Goal: Communication & Community: Answer question/provide support

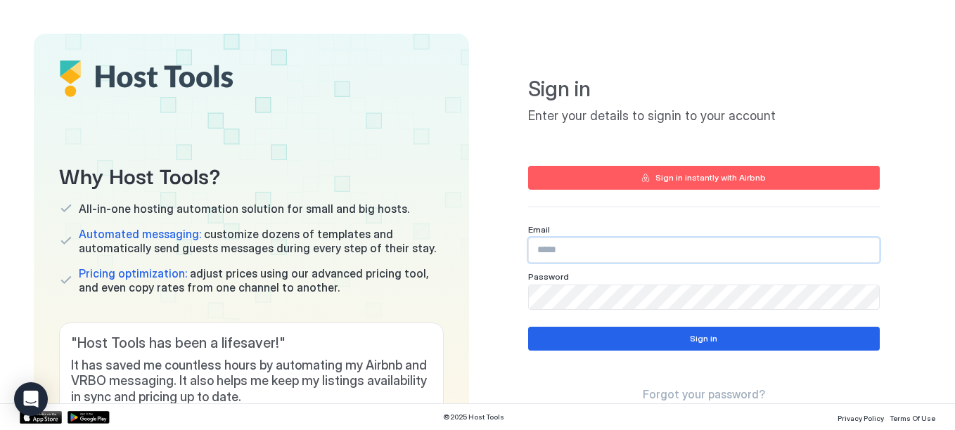
click at [599, 246] on input "Input Field" at bounding box center [704, 250] width 350 height 24
type input "**********"
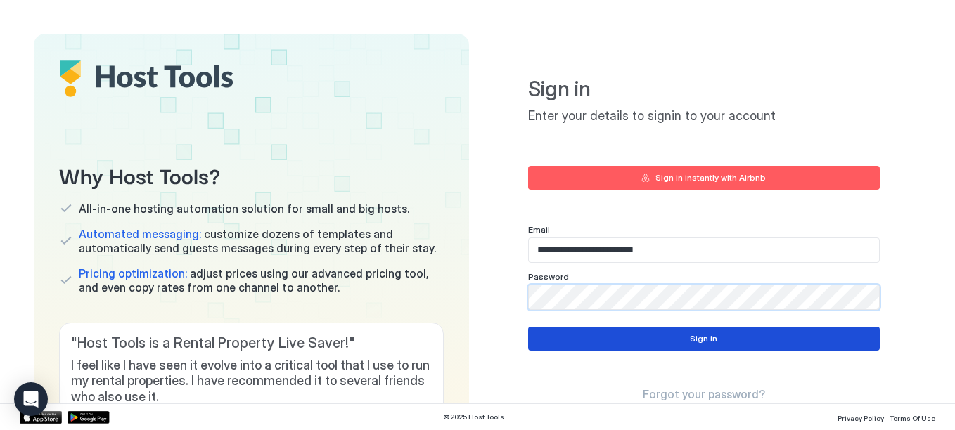
click at [748, 339] on button "Sign in" at bounding box center [704, 339] width 352 height 24
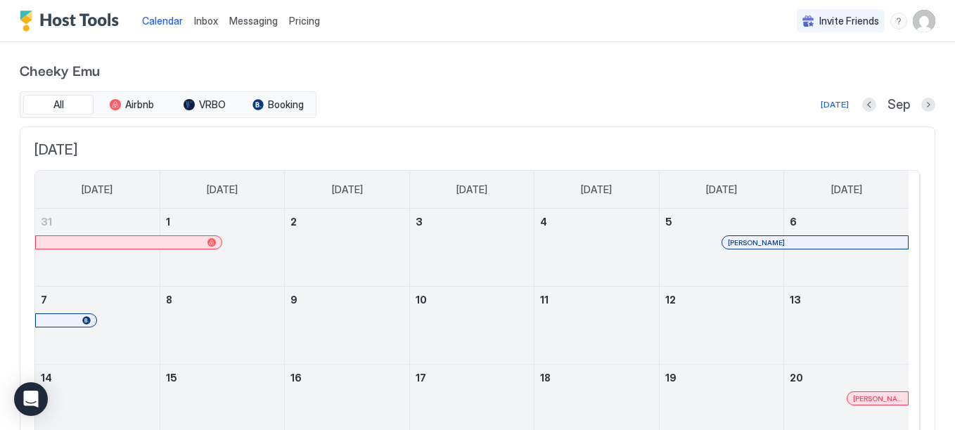
click at [891, 18] on div "menu" at bounding box center [899, 21] width 17 height 17
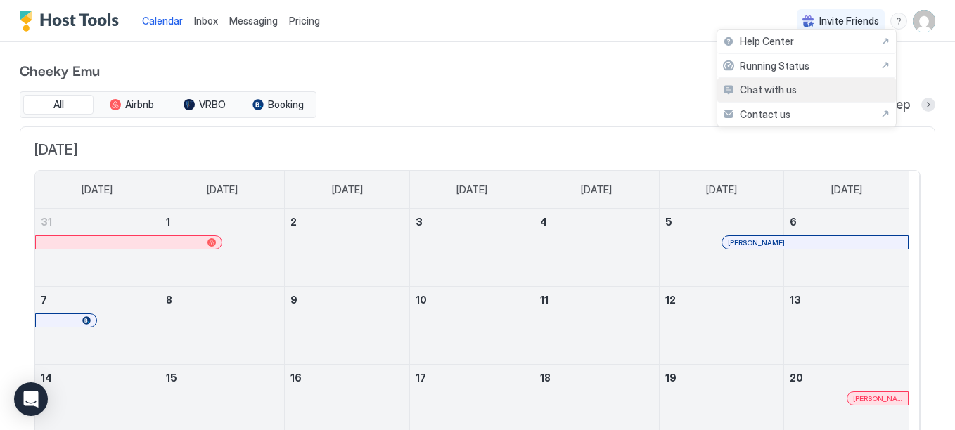
click at [773, 99] on div "Chat with us" at bounding box center [806, 90] width 179 height 25
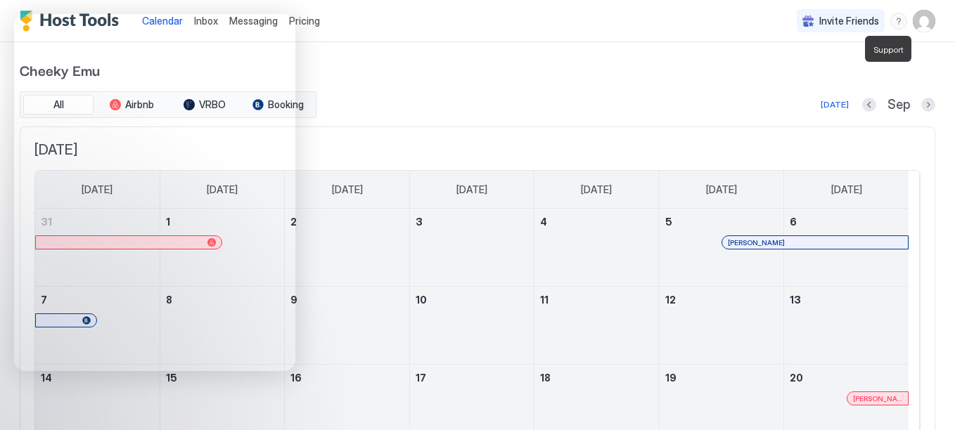
click at [893, 20] on div "menu" at bounding box center [899, 21] width 17 height 17
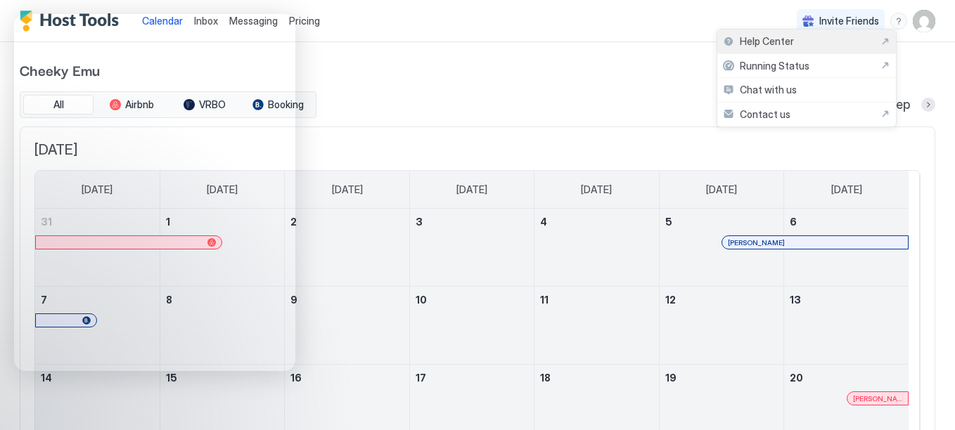
click at [793, 39] on div "Help Center" at bounding box center [806, 41] width 167 height 13
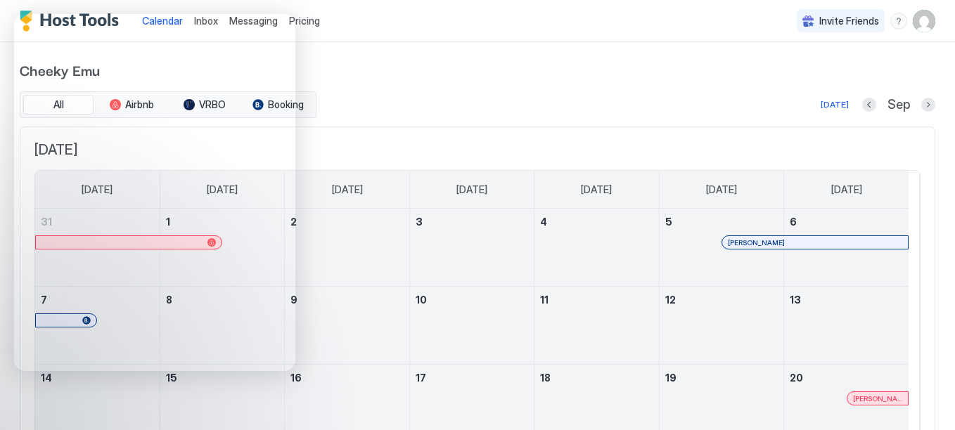
click at [913, 22] on img "User profile" at bounding box center [924, 21] width 23 height 23
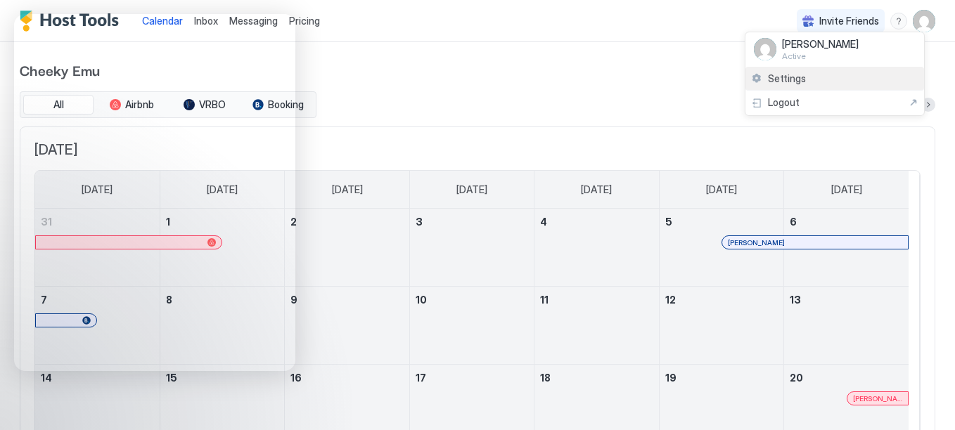
click at [802, 86] on div "Settings" at bounding box center [835, 79] width 179 height 25
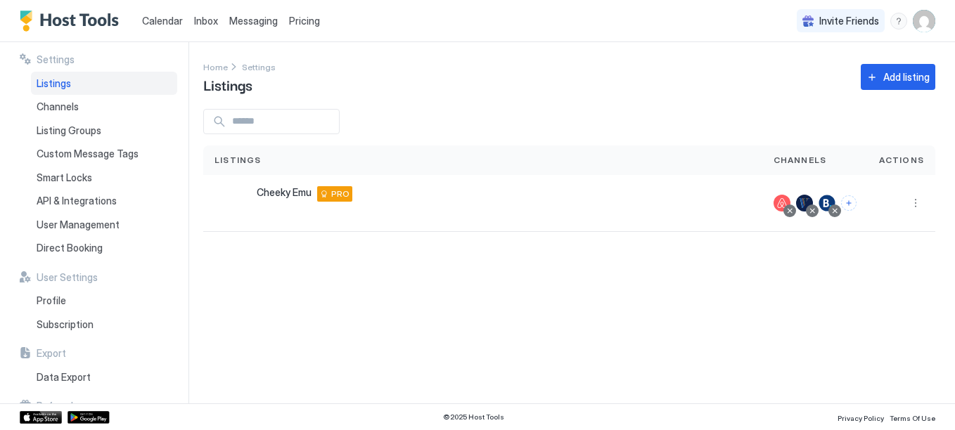
click at [267, 25] on span "Messaging" at bounding box center [253, 21] width 49 height 12
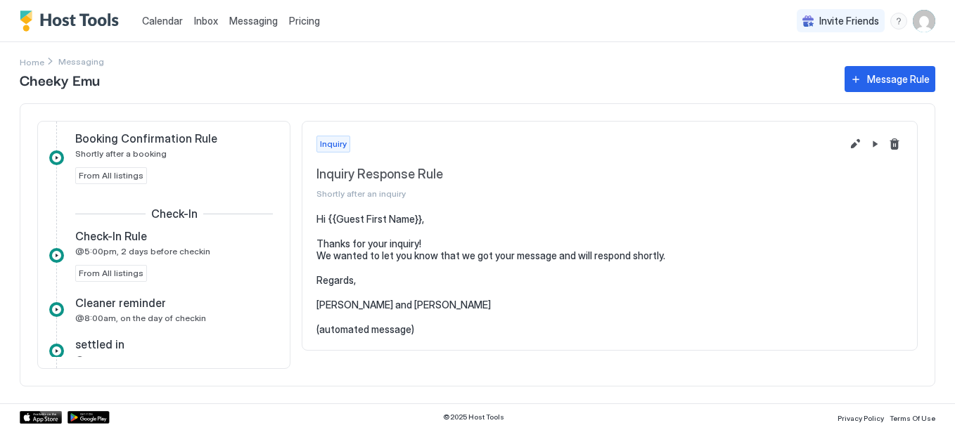
scroll to position [196, 0]
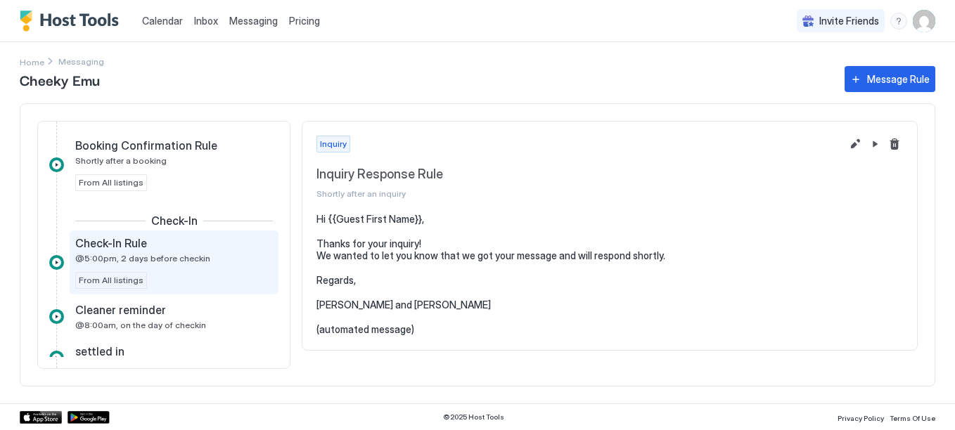
click at [172, 251] on div "Check-In Rule @5:00pm, 2 days before checkin" at bounding box center [164, 249] width 178 height 27
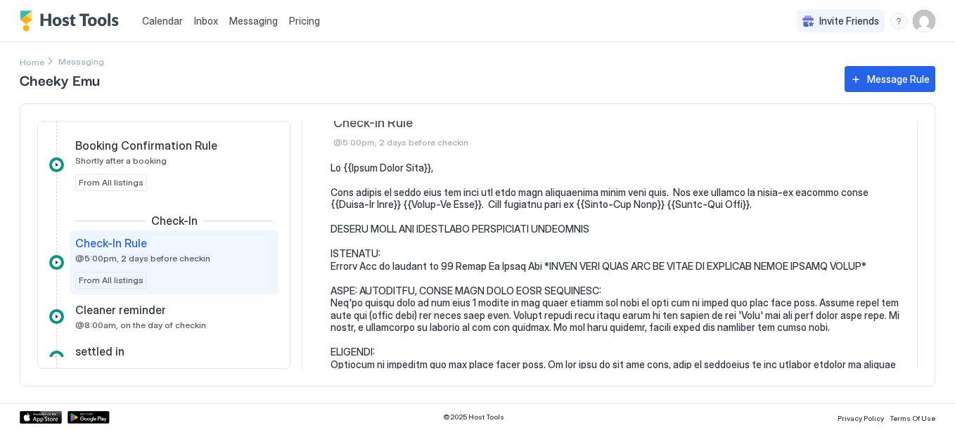
scroll to position [53, 0]
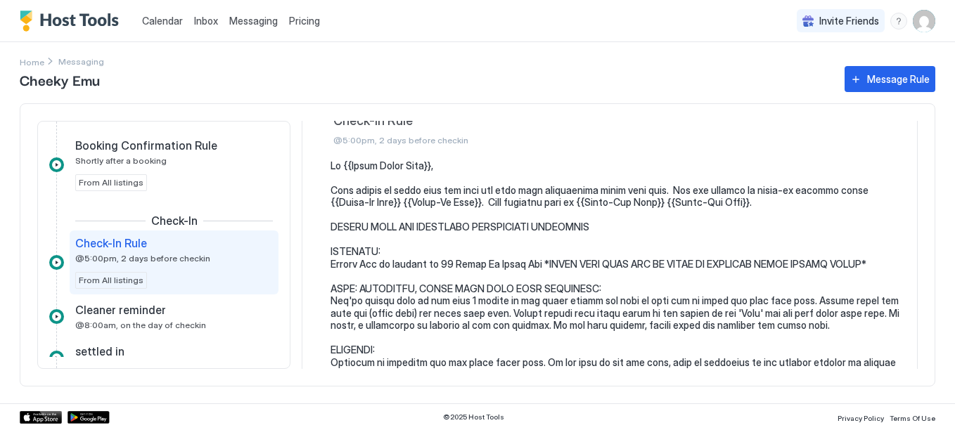
click at [907, 177] on div "Check-In Check-In Rule @5:00pm, 2 days before checkin" at bounding box center [610, 429] width 616 height 722
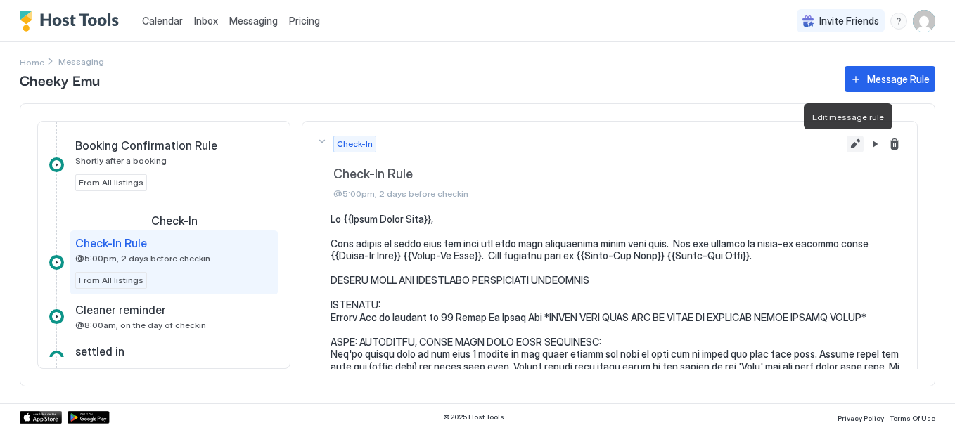
click at [847, 139] on button "Edit message rule" at bounding box center [855, 144] width 17 height 17
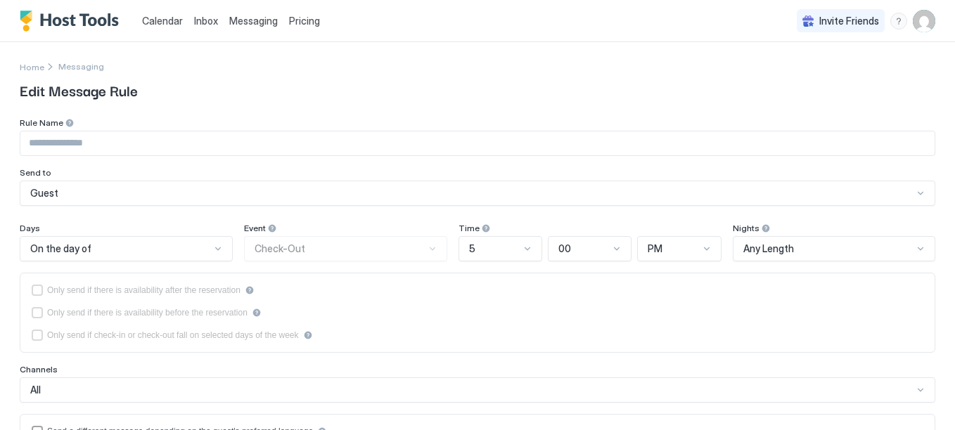
type input "**********"
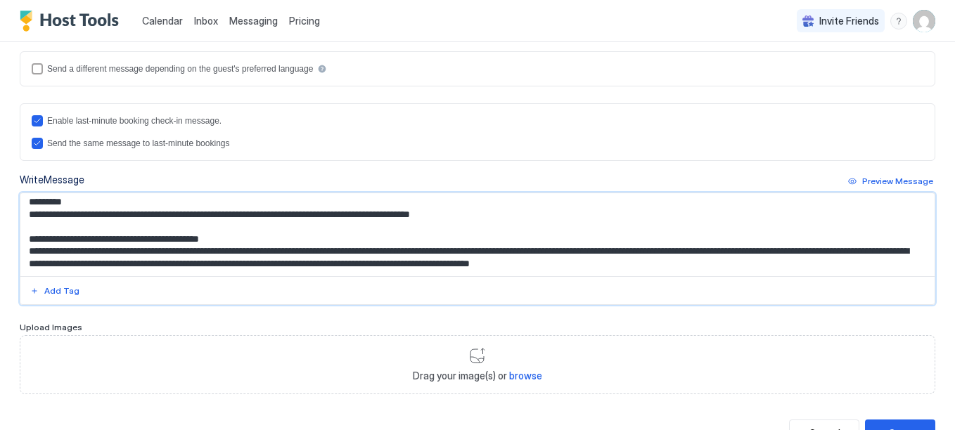
scroll to position [94, 0]
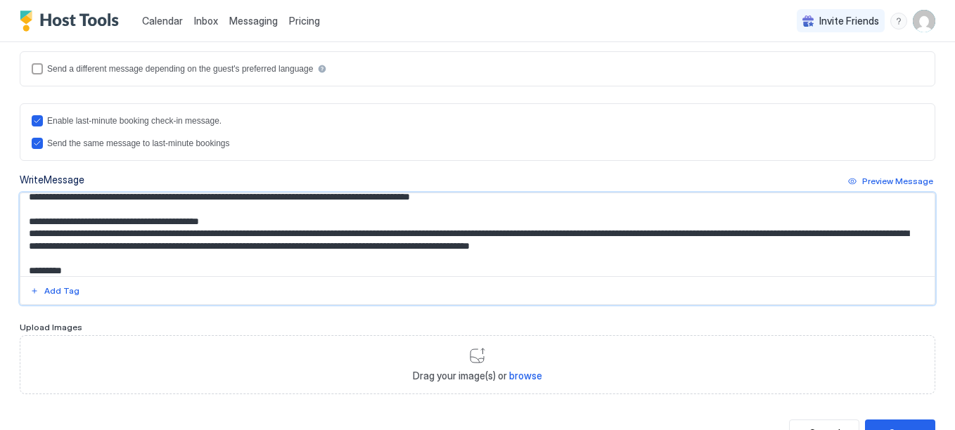
click at [280, 246] on textarea "Input Field" at bounding box center [472, 234] width 904 height 83
click at [55, 291] on div "Add Tag" at bounding box center [61, 291] width 35 height 13
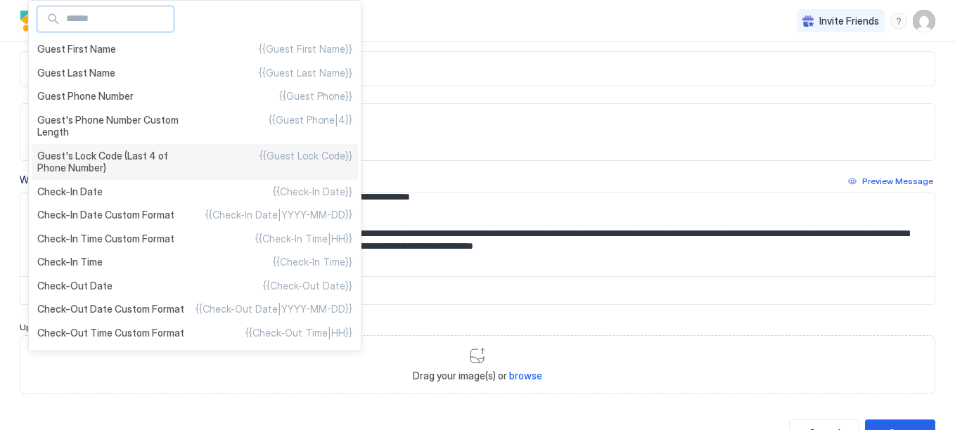
click at [110, 166] on span "Guest's Lock Code (Last 4 of Phone Number)" at bounding box center [116, 162] width 158 height 25
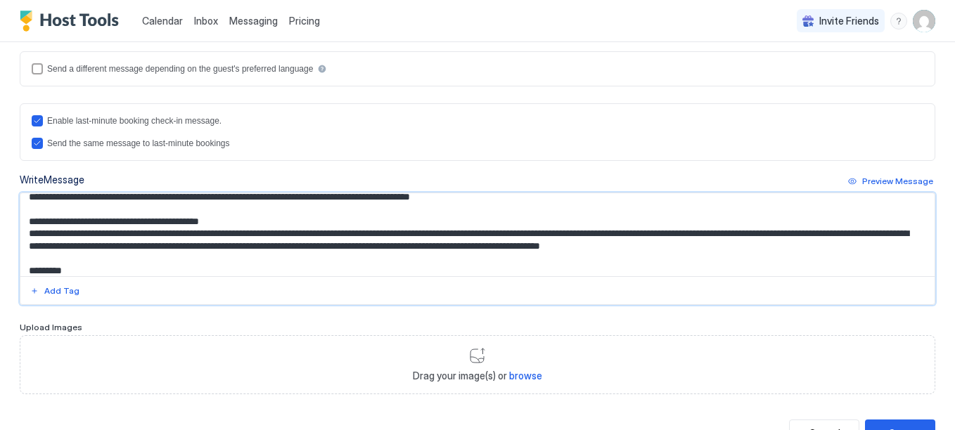
drag, startPoint x: 452, startPoint y: 248, endPoint x: 388, endPoint y: 250, distance: 63.3
click at [388, 250] on textarea "Input Field" at bounding box center [472, 234] width 904 height 83
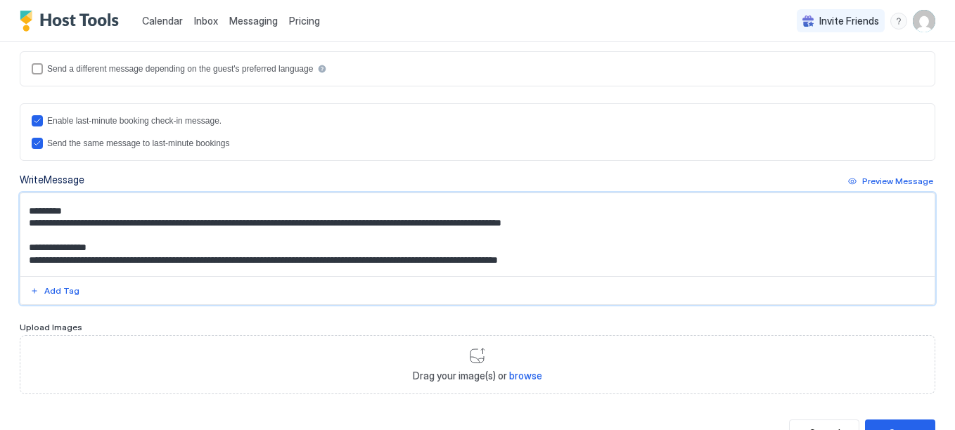
click at [760, 202] on textarea "Input Field" at bounding box center [472, 234] width 904 height 83
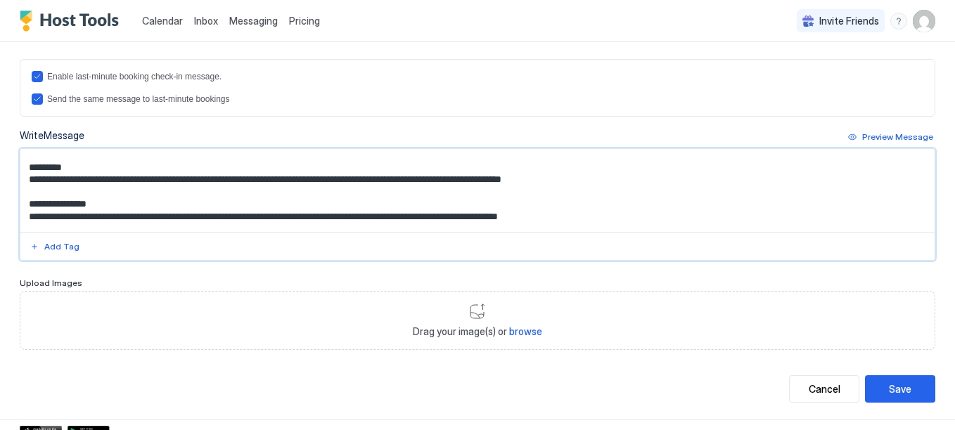
scroll to position [422, 0]
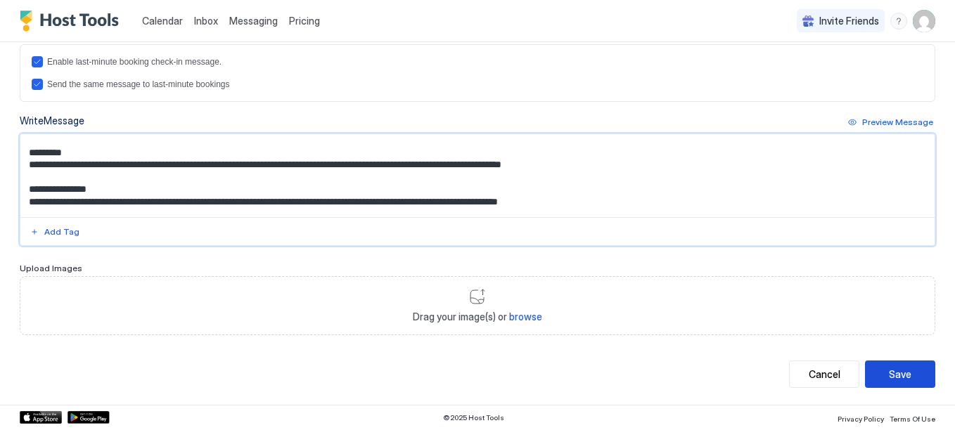
type textarea "**********"
click at [904, 380] on button "Save" at bounding box center [900, 374] width 70 height 27
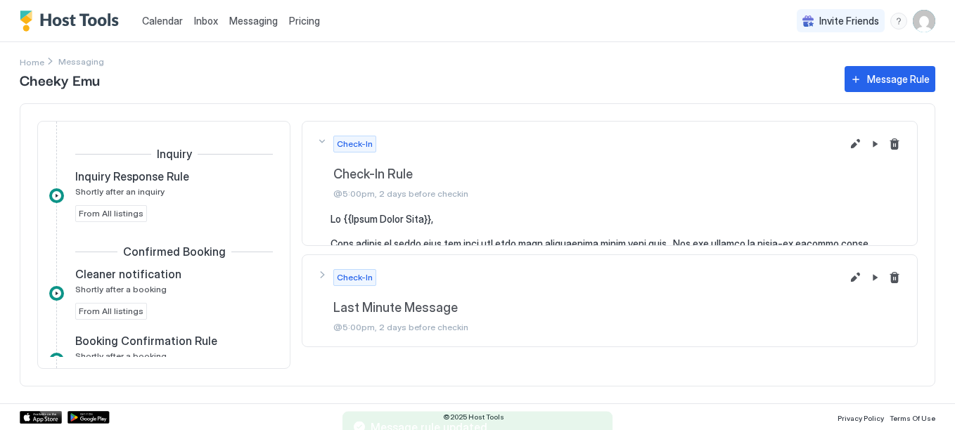
scroll to position [213, 0]
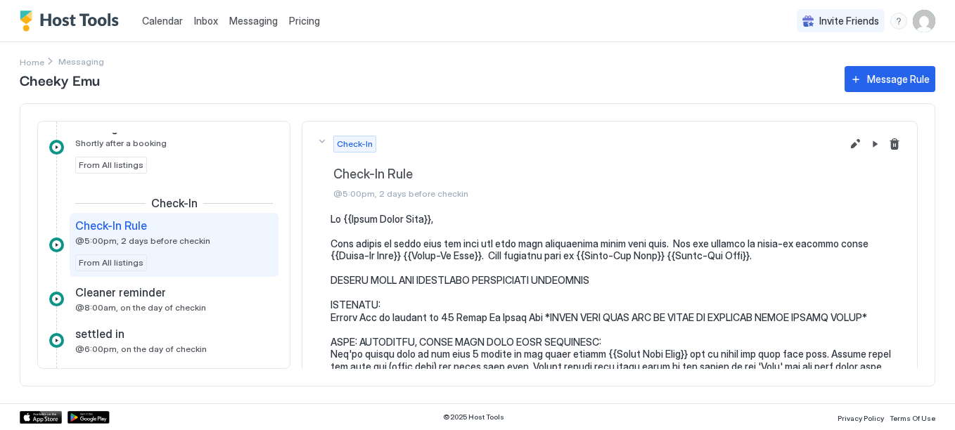
click at [899, 30] on div "Invite Friends LW" at bounding box center [866, 21] width 139 height 42
click at [935, 23] on img "User profile" at bounding box center [924, 21] width 23 height 23
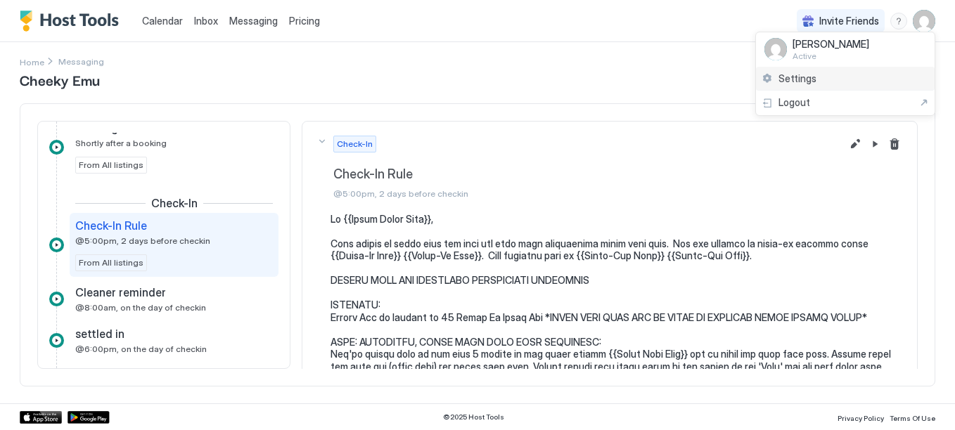
click at [807, 82] on span "Settings" at bounding box center [798, 78] width 38 height 13
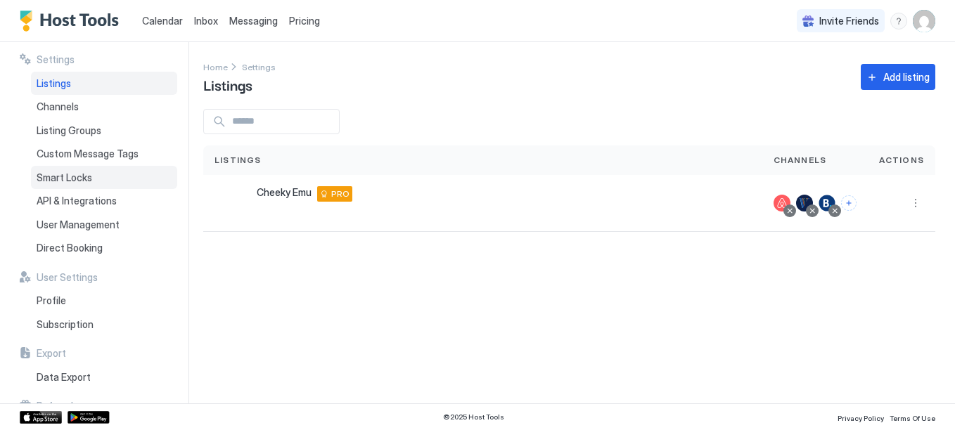
click at [74, 173] on span "Smart Locks" at bounding box center [65, 178] width 56 height 13
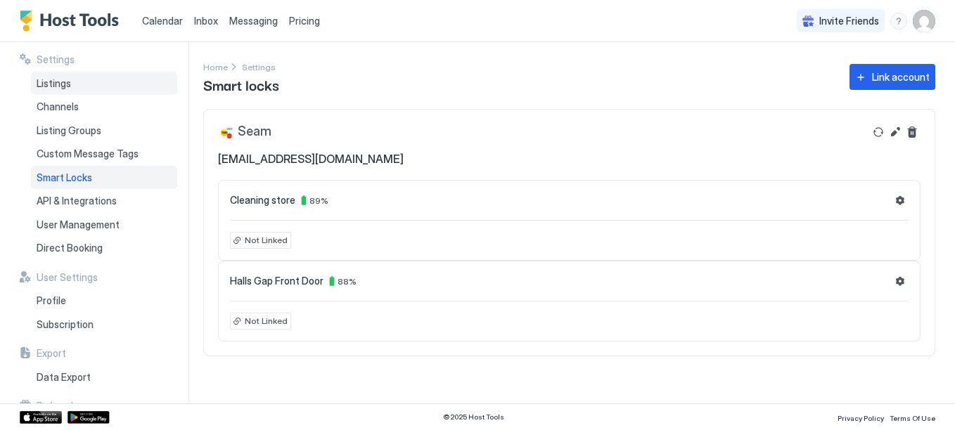
click at [77, 89] on div "Listings" at bounding box center [104, 84] width 146 height 24
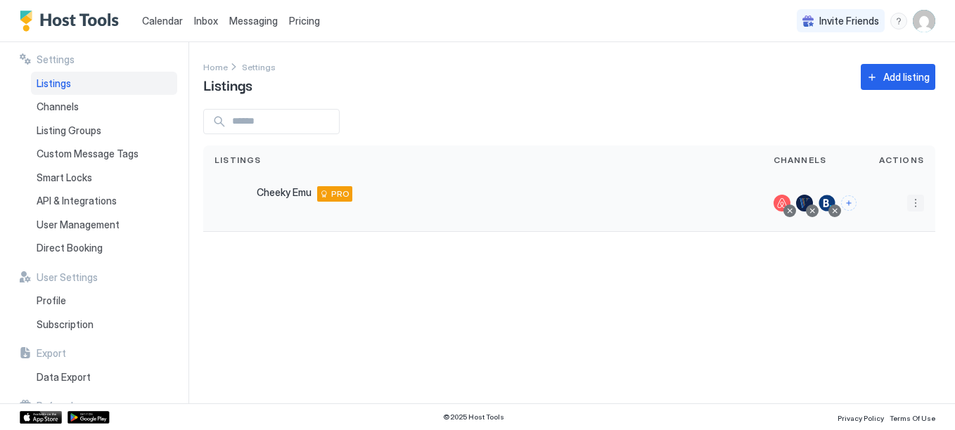
click at [920, 204] on button "More options" at bounding box center [915, 203] width 17 height 17
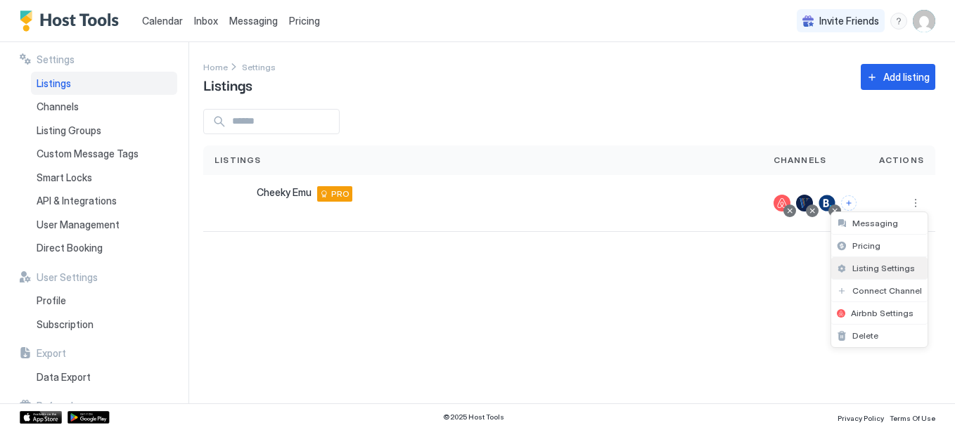
click at [888, 270] on span "Listing Settings" at bounding box center [884, 268] width 63 height 11
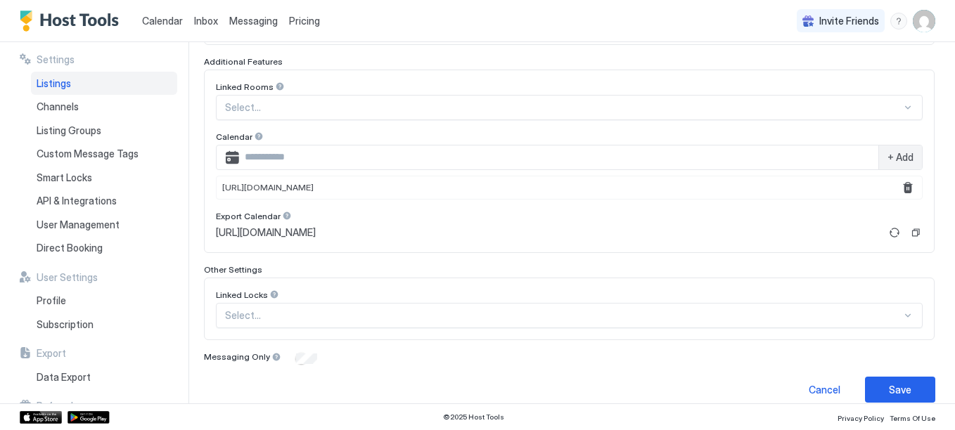
scroll to position [472, 0]
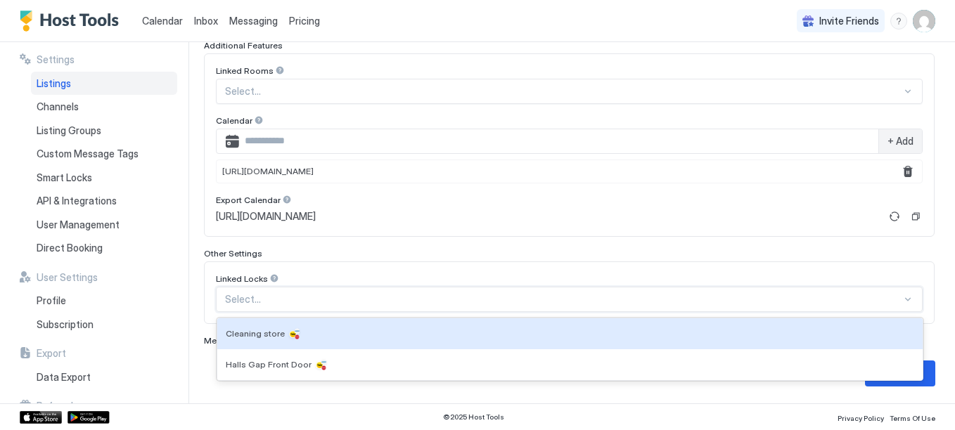
click at [263, 310] on div "Select..." at bounding box center [569, 299] width 707 height 25
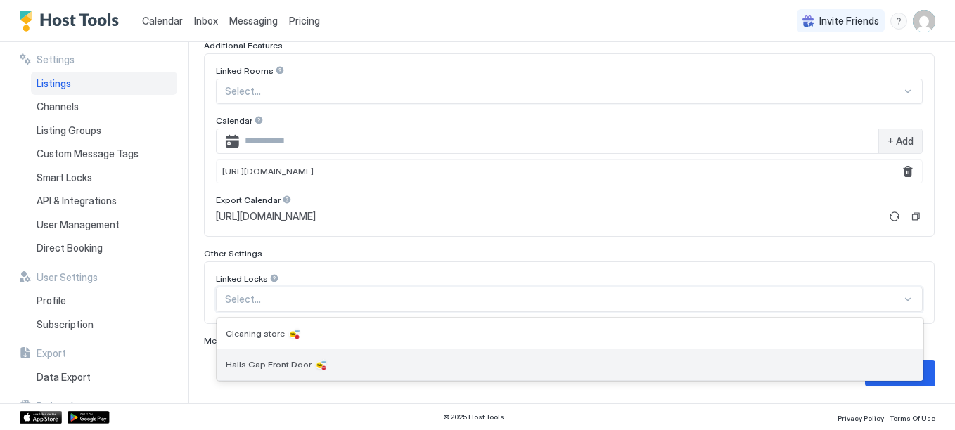
click at [249, 369] on span "Halls Gap Front Door" at bounding box center [269, 364] width 86 height 11
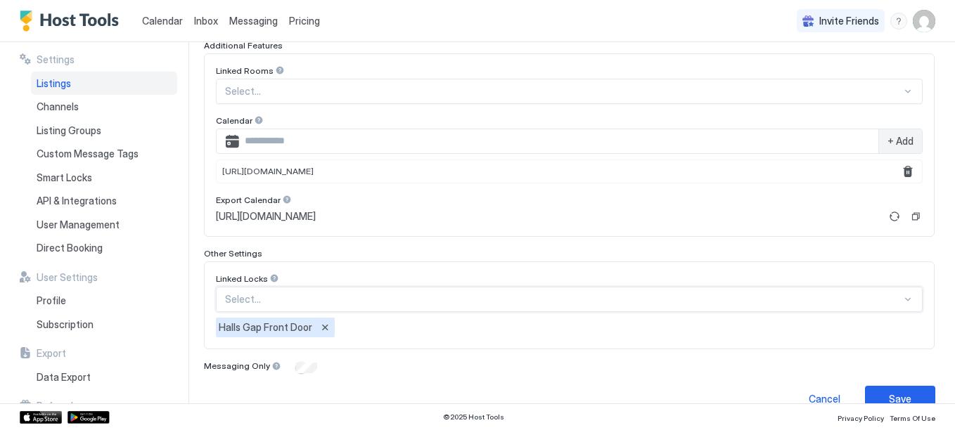
scroll to position [497, 0]
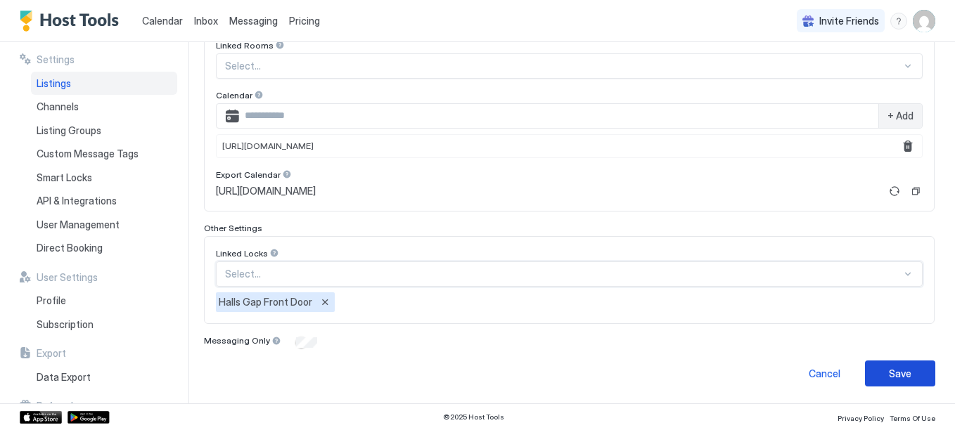
click at [893, 377] on div "Save" at bounding box center [900, 373] width 23 height 15
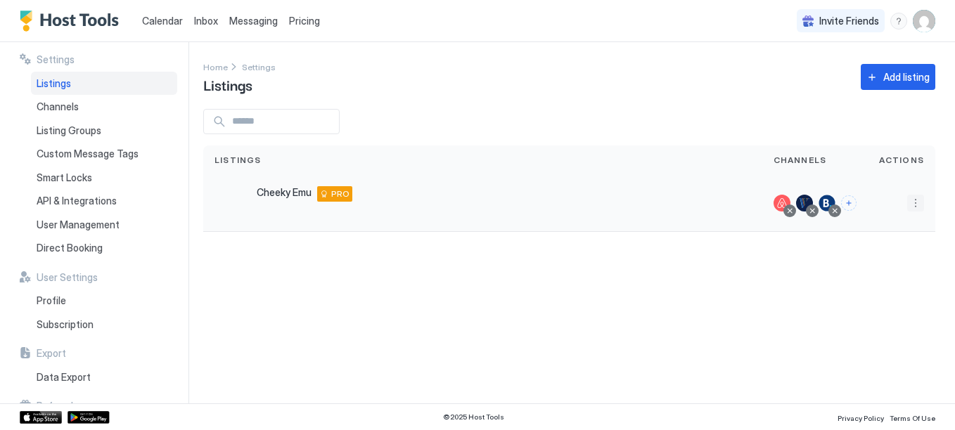
click at [918, 208] on button "More options" at bounding box center [915, 203] width 17 height 17
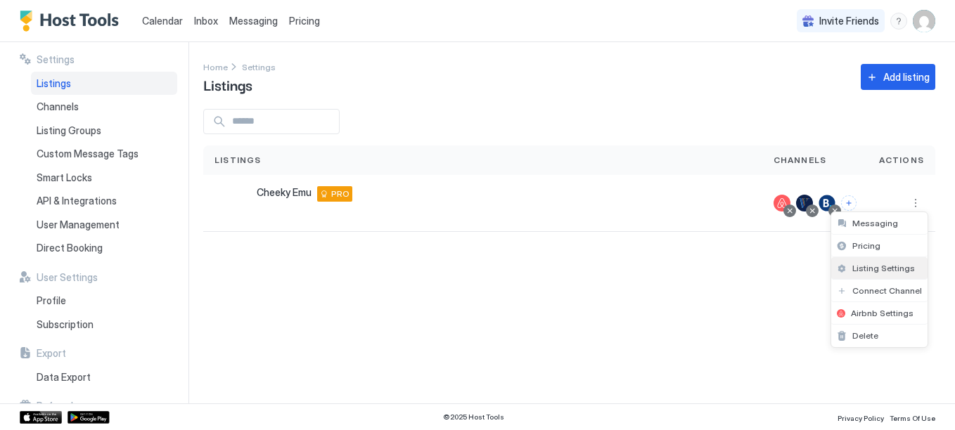
click at [883, 266] on span "Listing Settings" at bounding box center [884, 268] width 63 height 11
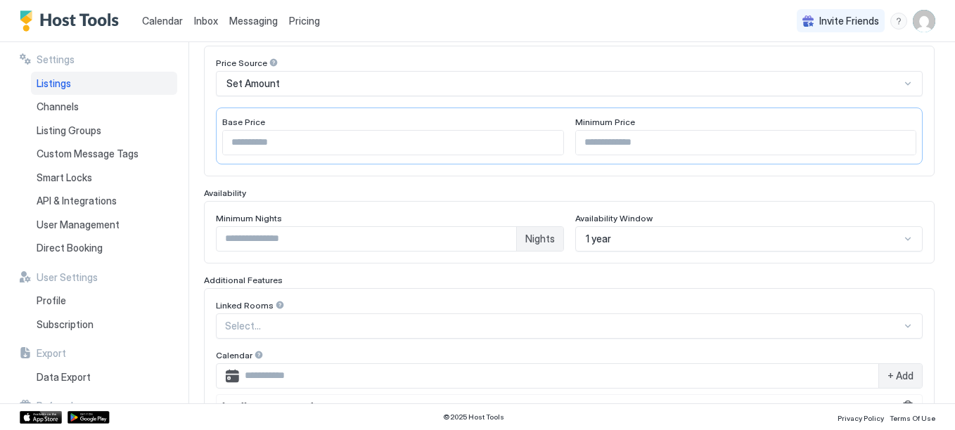
scroll to position [235, 0]
click at [899, 244] on div "1 year" at bounding box center [749, 241] width 348 height 25
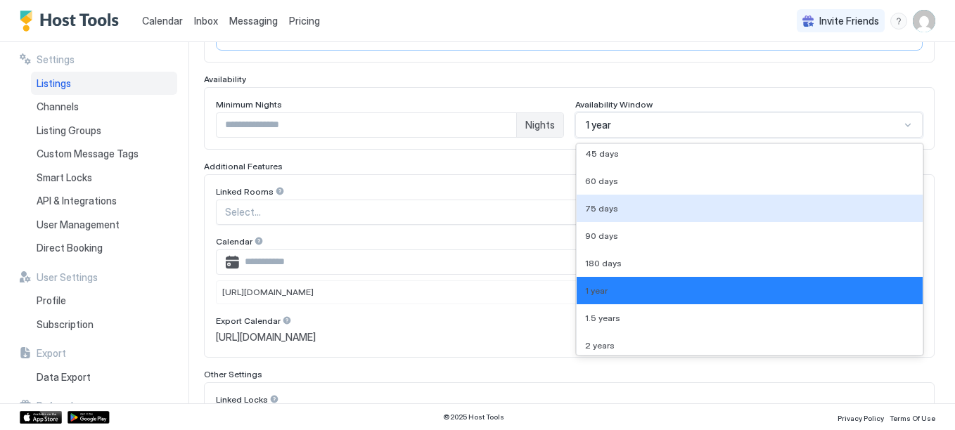
scroll to position [36, 0]
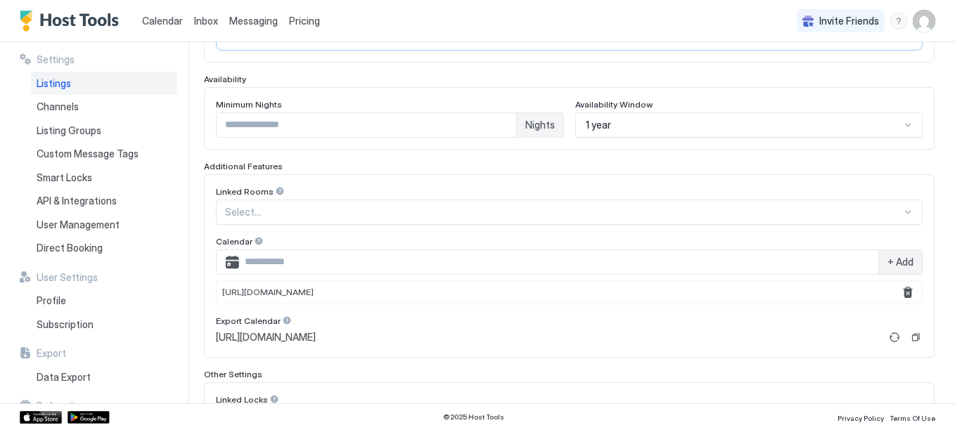
click at [939, 271] on div "**********" at bounding box center [579, 223] width 752 height 362
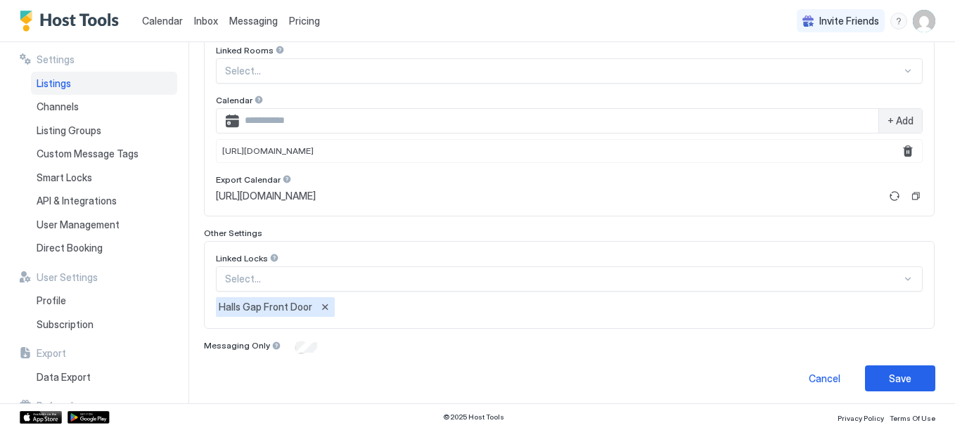
scroll to position [497, 0]
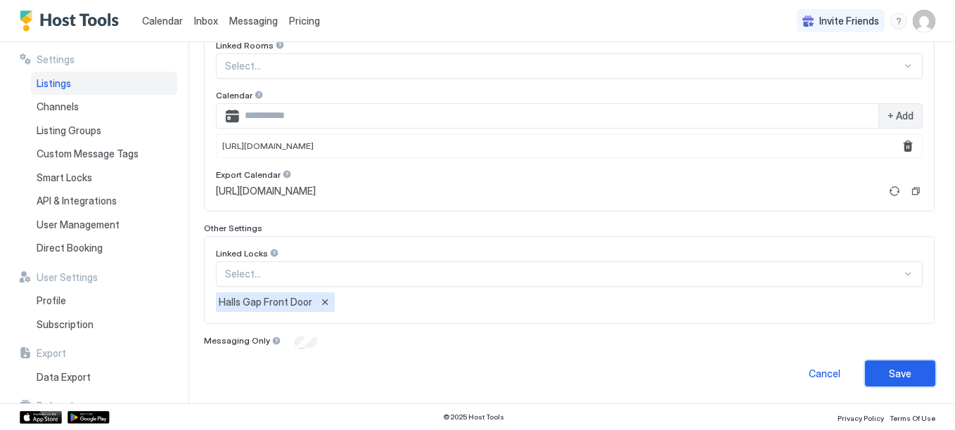
click at [883, 385] on button "Save" at bounding box center [900, 374] width 70 height 26
click at [58, 251] on span "Direct Booking" at bounding box center [70, 248] width 66 height 13
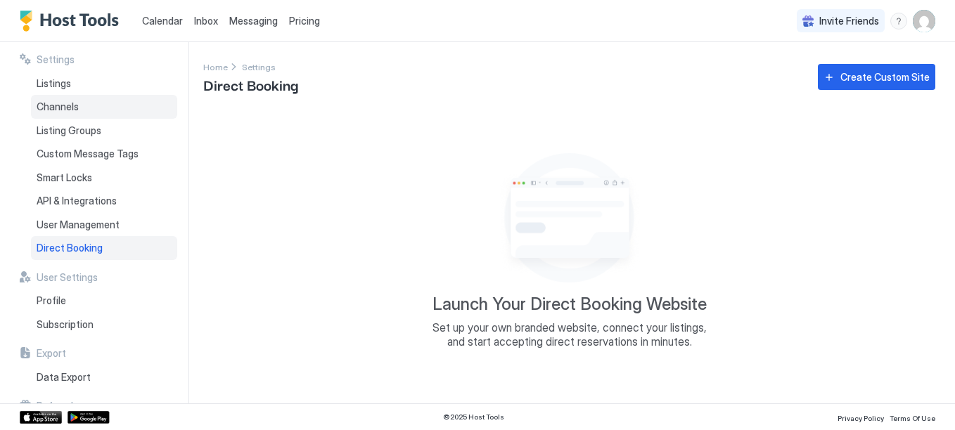
click at [76, 105] on span "Channels" at bounding box center [58, 107] width 42 height 13
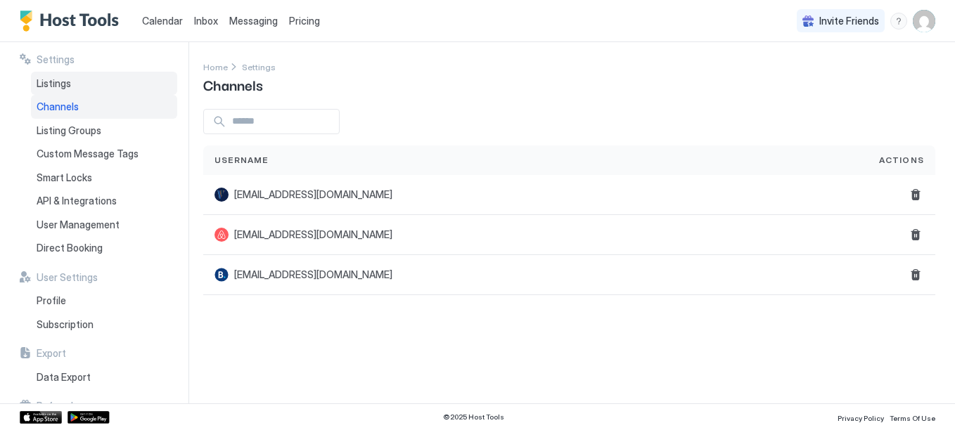
click at [49, 85] on span "Listings" at bounding box center [54, 83] width 34 height 13
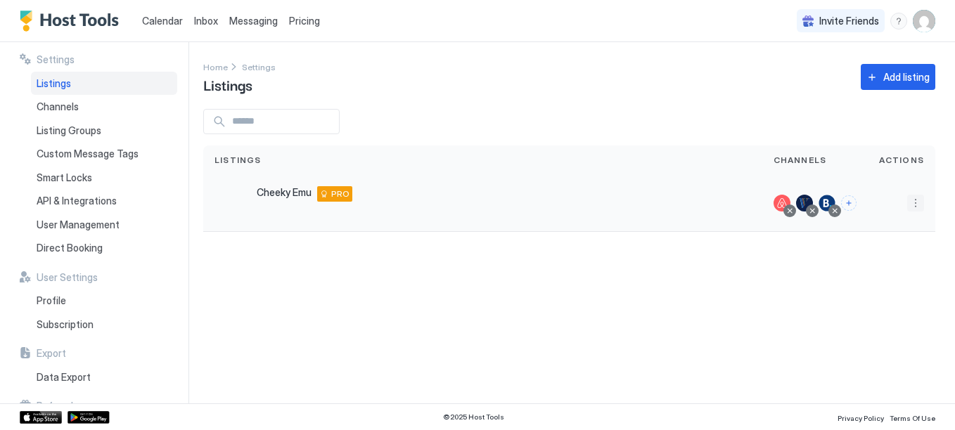
click at [916, 205] on button "More options" at bounding box center [915, 203] width 17 height 17
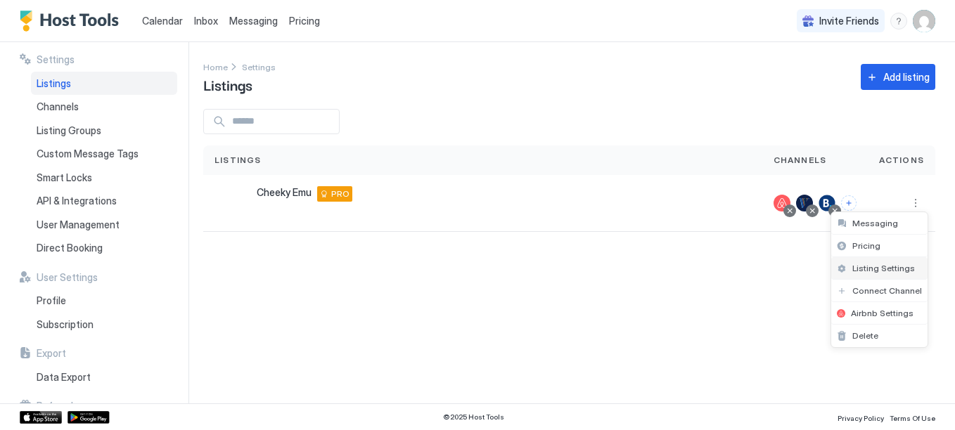
click at [888, 267] on span "Listing Settings" at bounding box center [884, 268] width 63 height 11
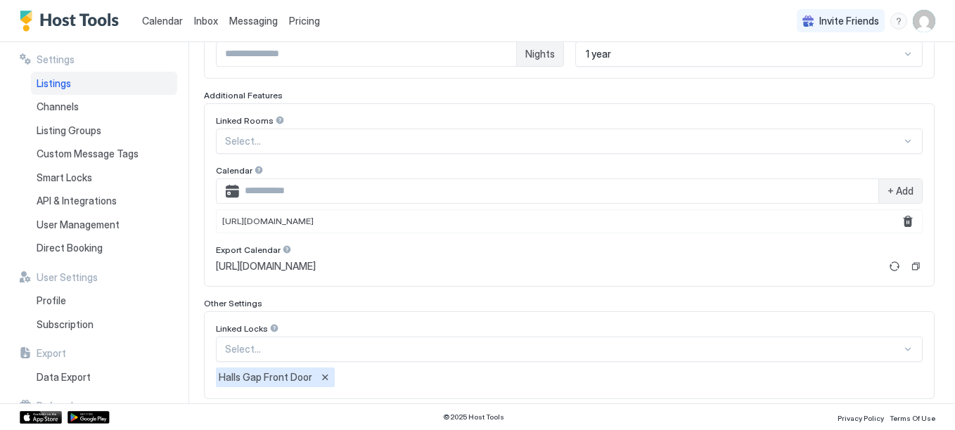
scroll to position [424, 0]
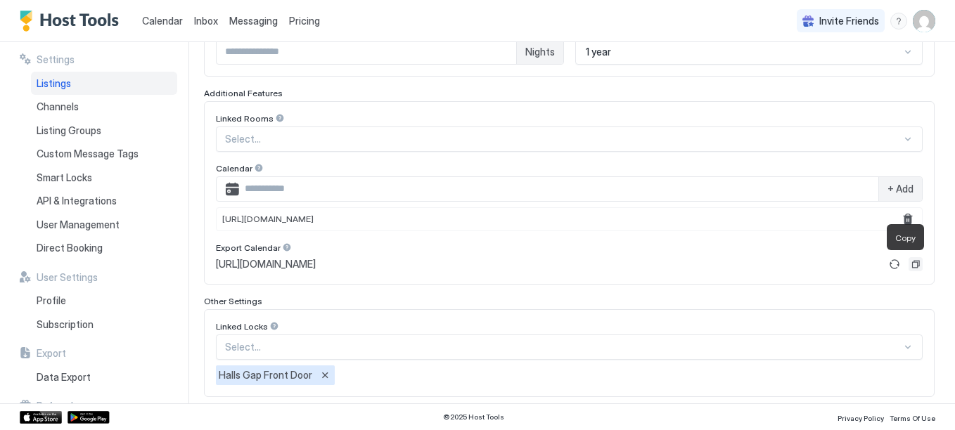
click at [909, 265] on button "Copy" at bounding box center [916, 264] width 14 height 14
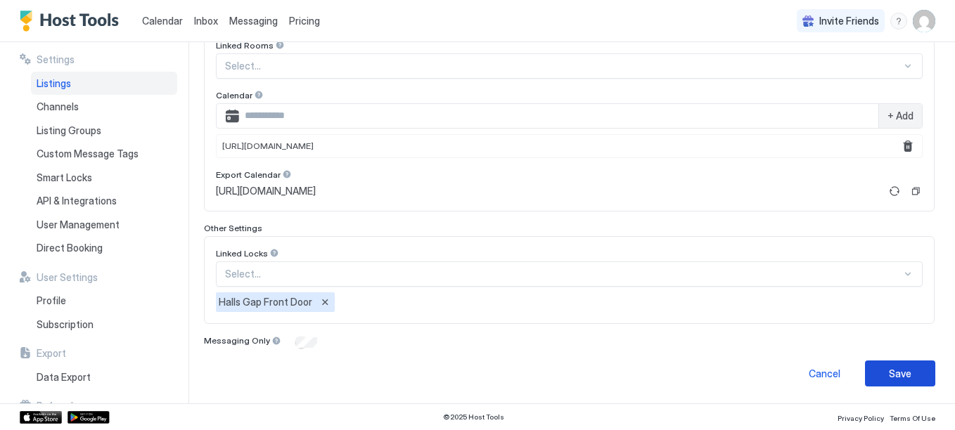
click at [896, 381] on button "Save" at bounding box center [900, 374] width 70 height 26
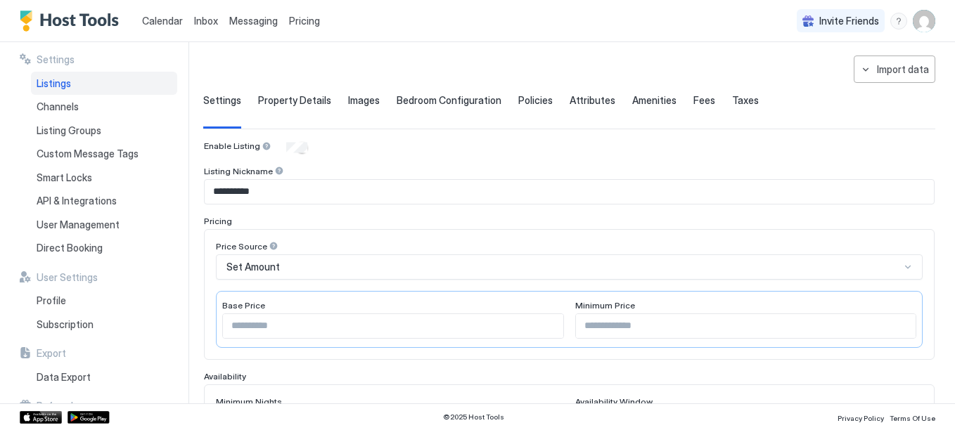
scroll to position [55, 0]
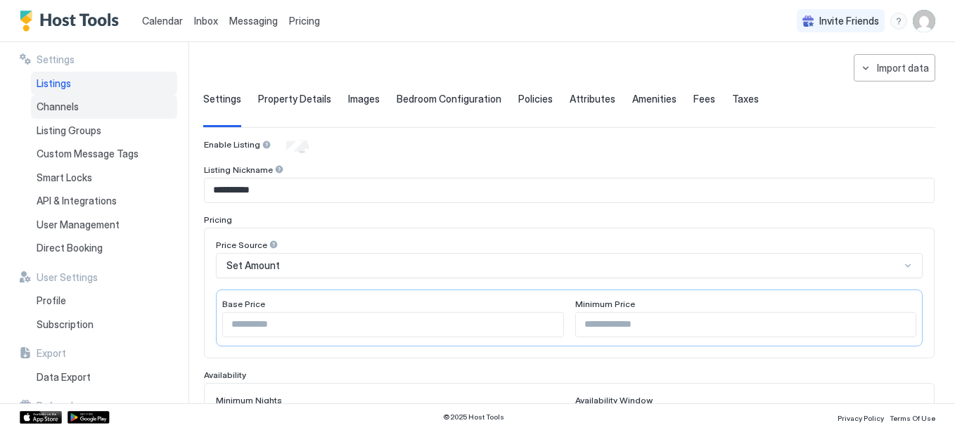
click at [74, 108] on span "Channels" at bounding box center [58, 107] width 42 height 13
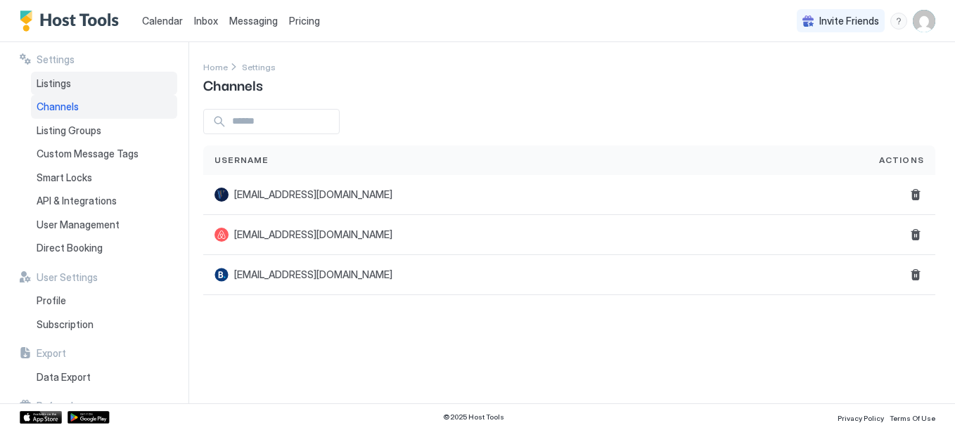
click at [62, 87] on span "Listings" at bounding box center [54, 83] width 34 height 13
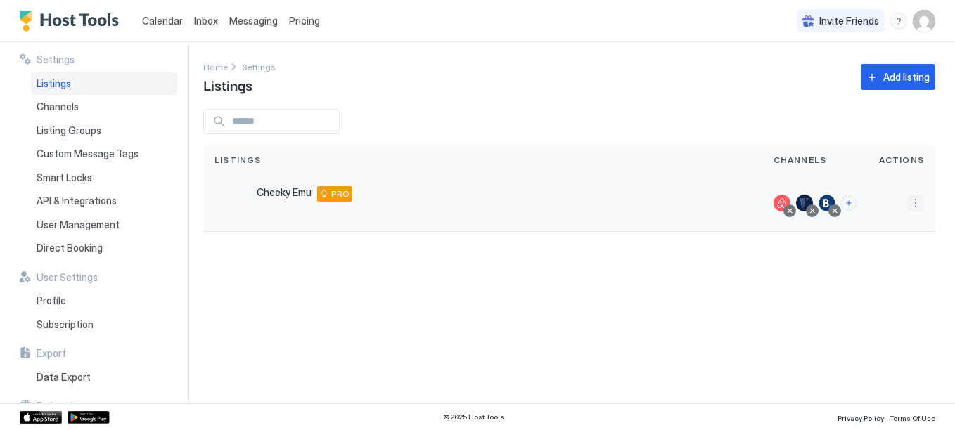
click at [921, 201] on button "More options" at bounding box center [915, 203] width 17 height 17
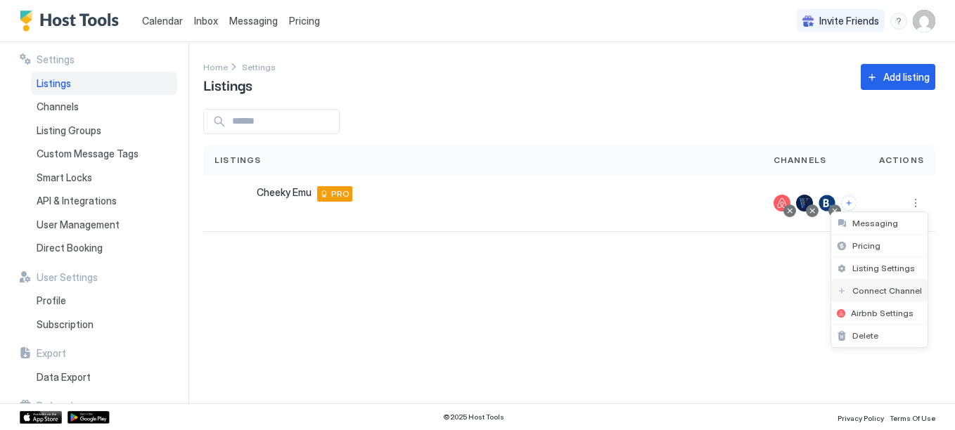
click at [898, 296] on div "Connect Channel" at bounding box center [879, 291] width 96 height 23
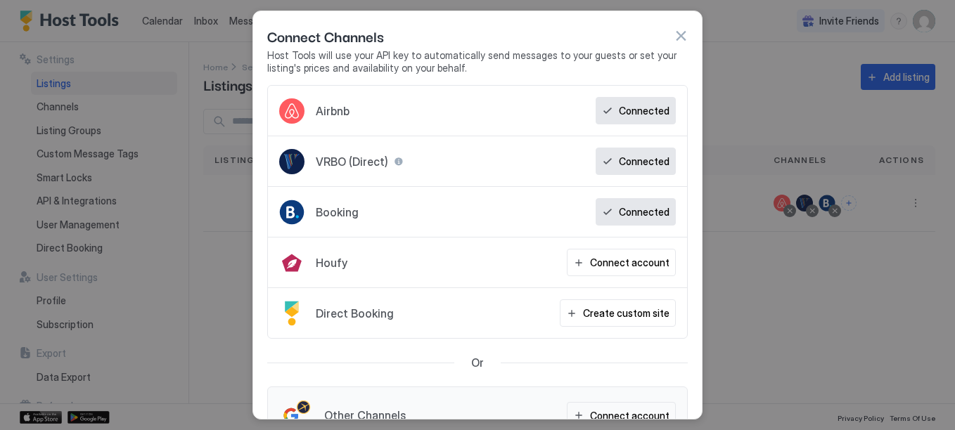
scroll to position [39, 0]
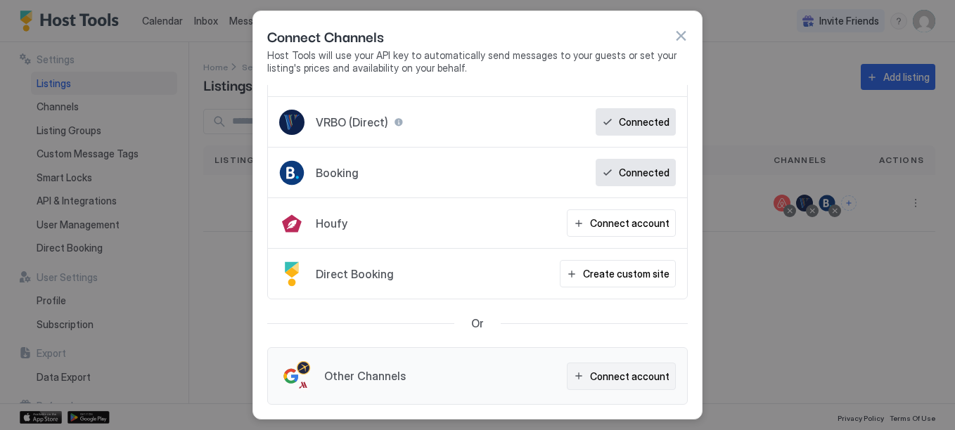
click at [630, 385] on button "Connect account" at bounding box center [621, 376] width 109 height 27
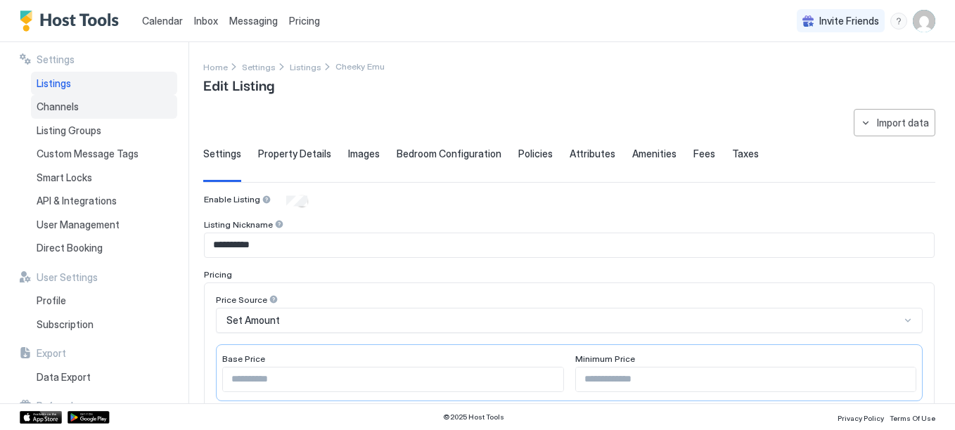
click at [92, 108] on div "Channels" at bounding box center [104, 107] width 146 height 24
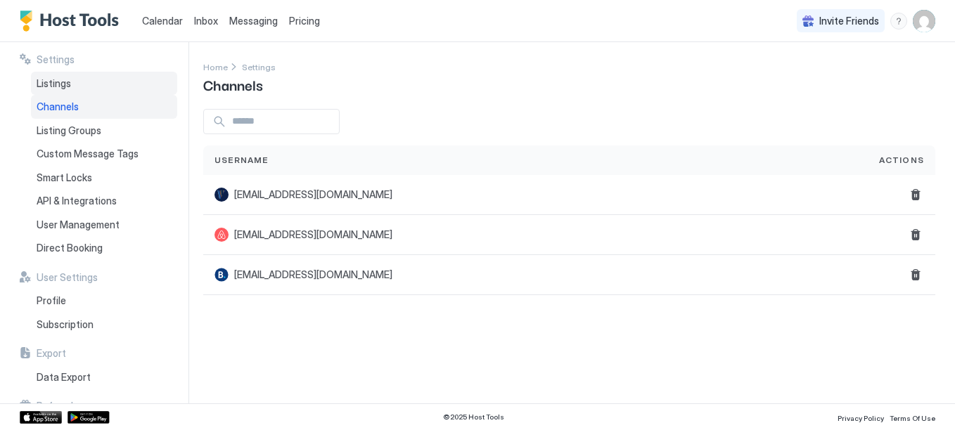
click at [68, 81] on span "Listings" at bounding box center [54, 83] width 34 height 13
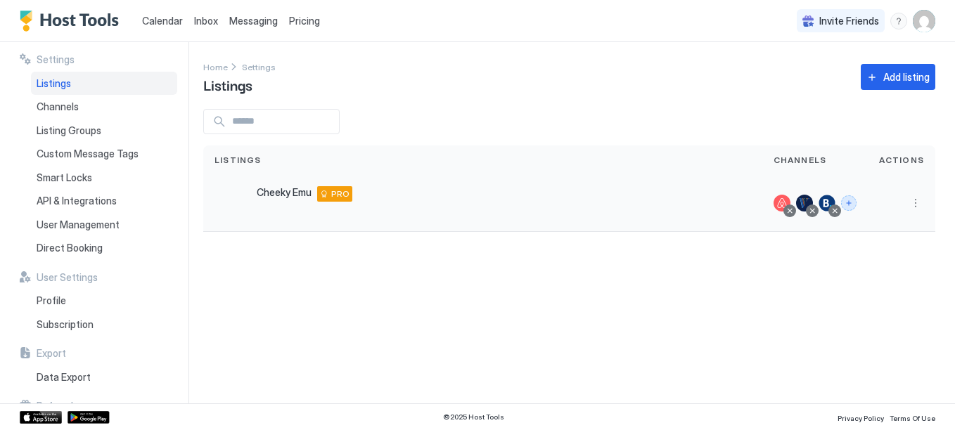
click at [847, 206] on button "Connect channels" at bounding box center [848, 203] width 15 height 15
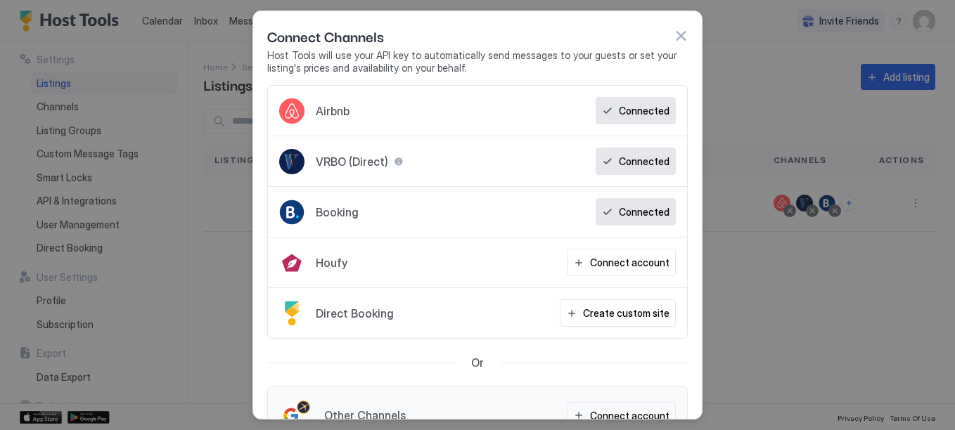
scroll to position [39, 0]
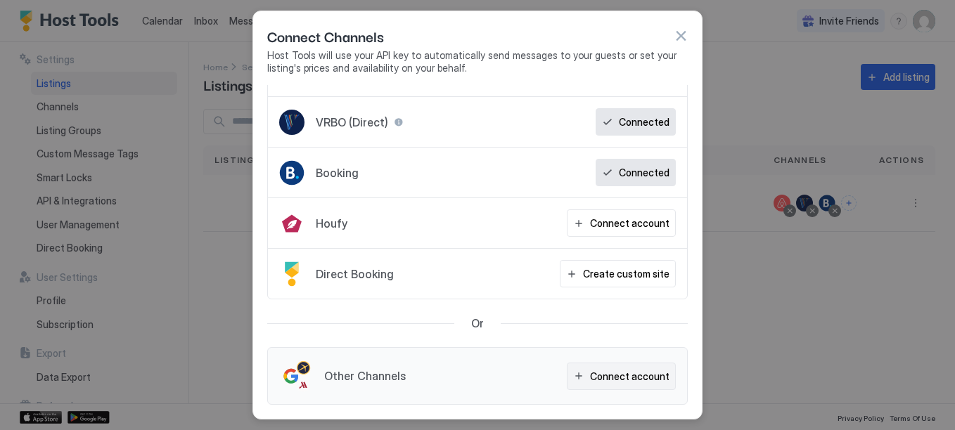
click at [605, 373] on div "Connect account" at bounding box center [629, 376] width 79 height 15
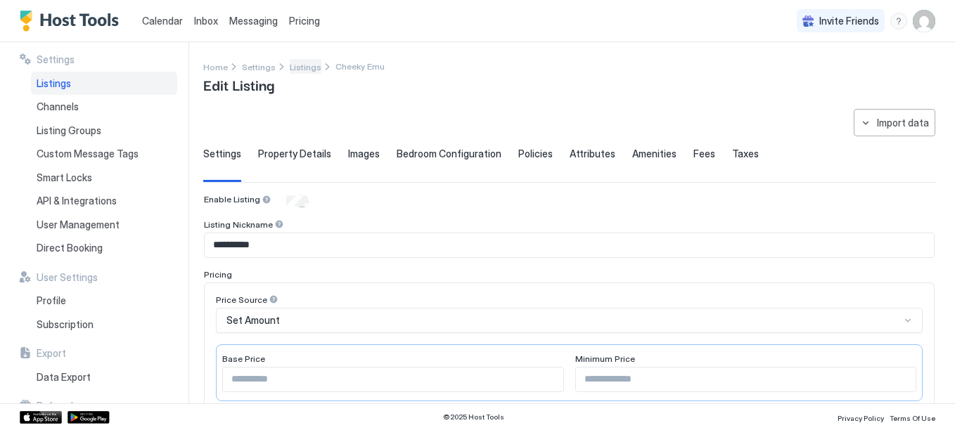
click at [305, 68] on span "Listings" at bounding box center [306, 67] width 32 height 11
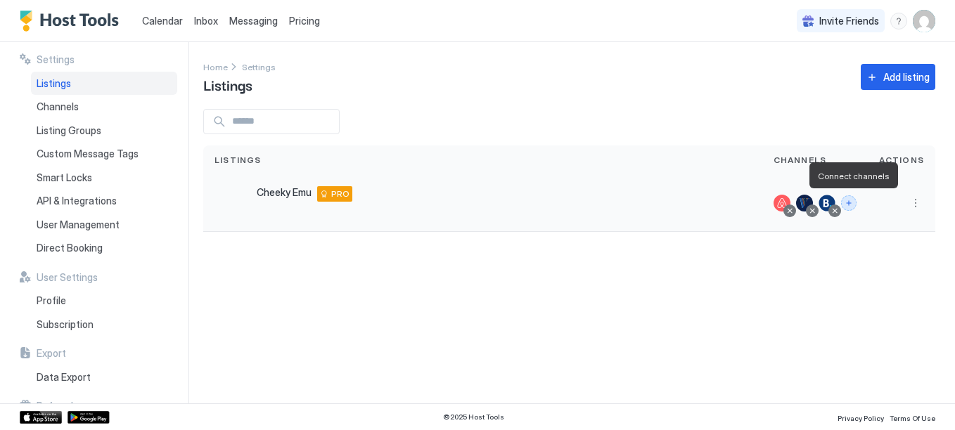
click at [851, 202] on button "Connect channels" at bounding box center [848, 203] width 15 height 15
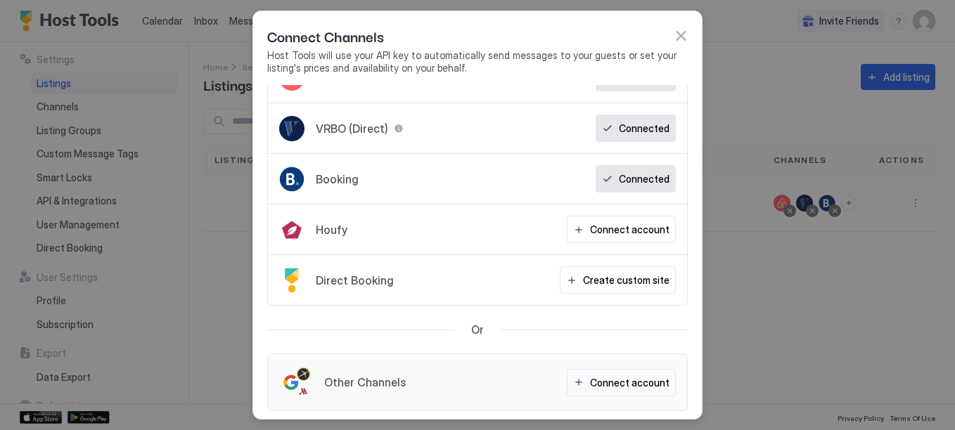
scroll to position [39, 0]
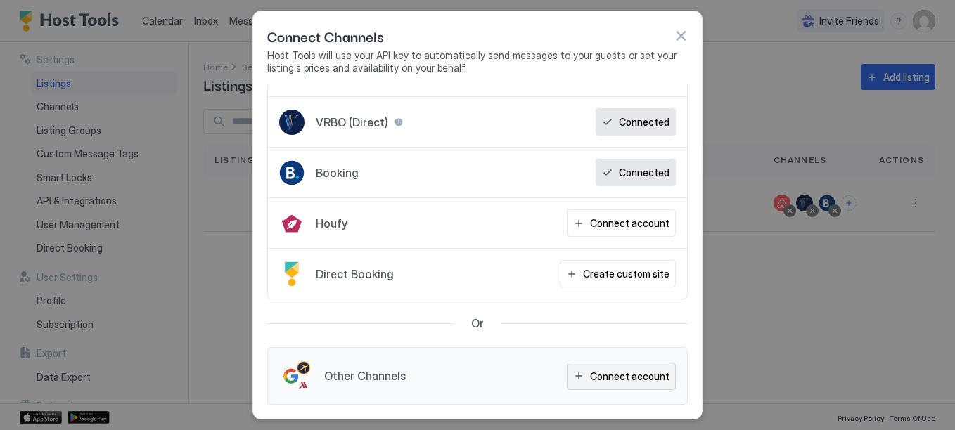
click at [571, 376] on button "Connect account" at bounding box center [621, 376] width 109 height 27
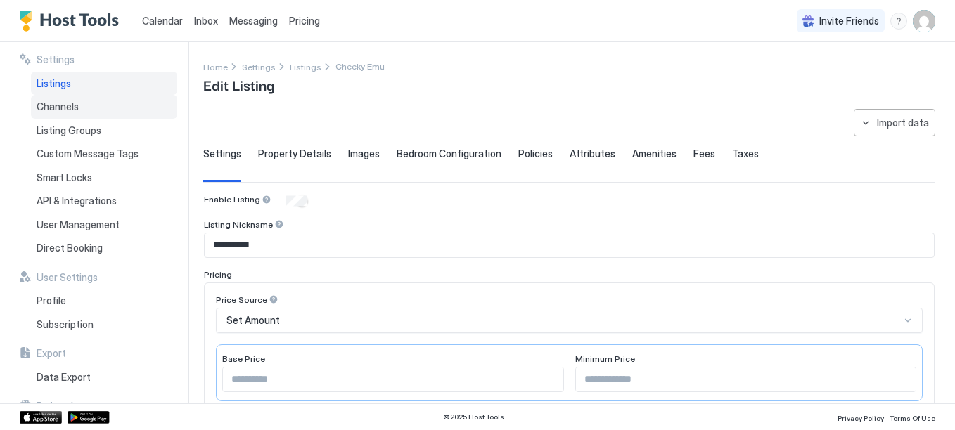
click at [61, 110] on span "Channels" at bounding box center [58, 107] width 42 height 13
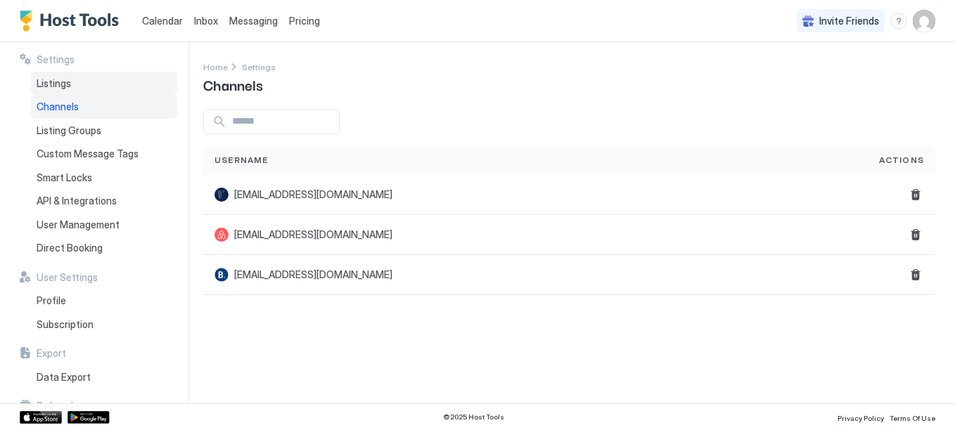
click at [60, 91] on div "Listings" at bounding box center [104, 84] width 146 height 24
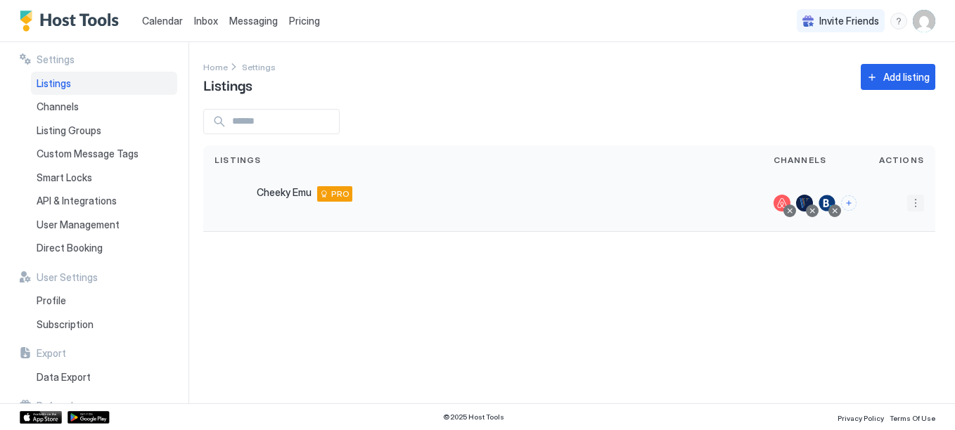
click at [921, 204] on button "More options" at bounding box center [915, 203] width 17 height 17
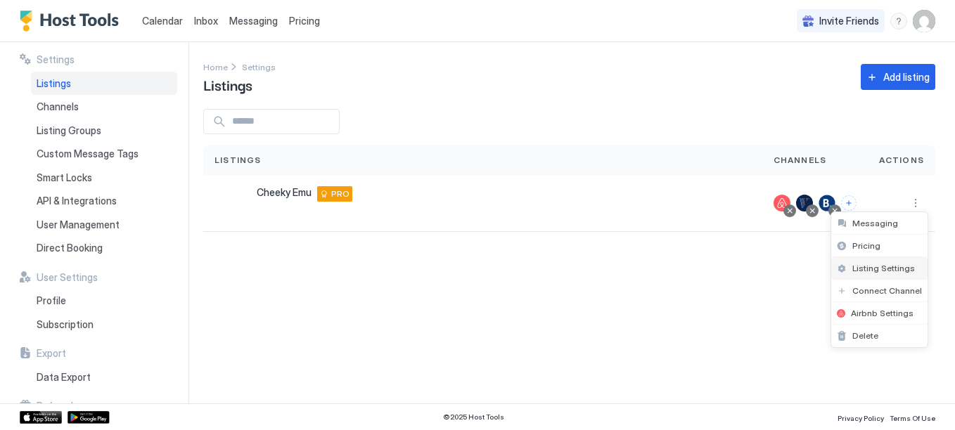
click at [891, 269] on span "Listing Settings" at bounding box center [884, 268] width 63 height 11
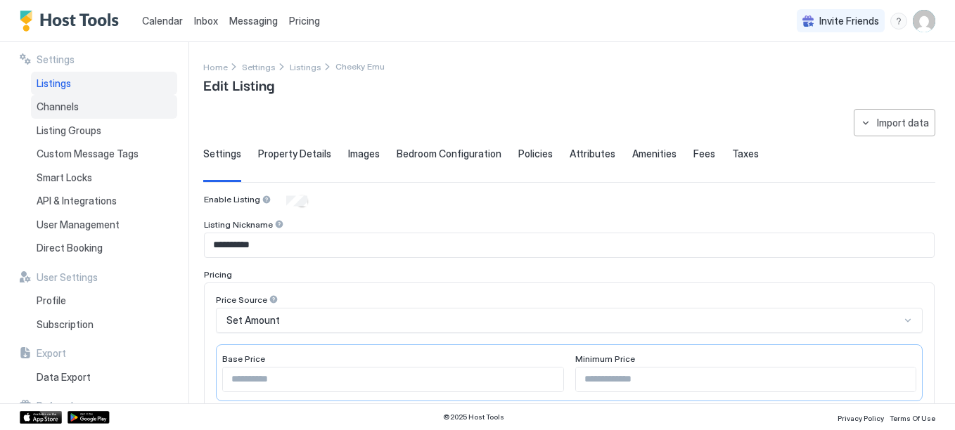
click at [76, 108] on span "Channels" at bounding box center [58, 107] width 42 height 13
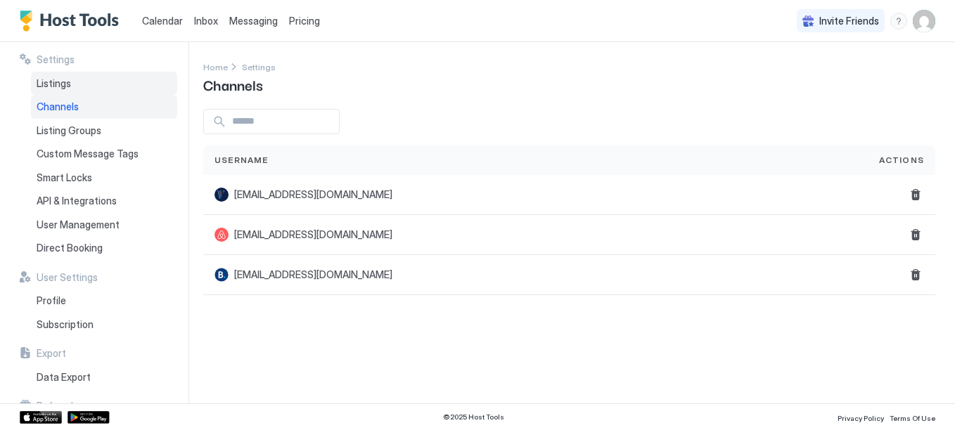
click at [72, 77] on div "Listings" at bounding box center [104, 84] width 146 height 24
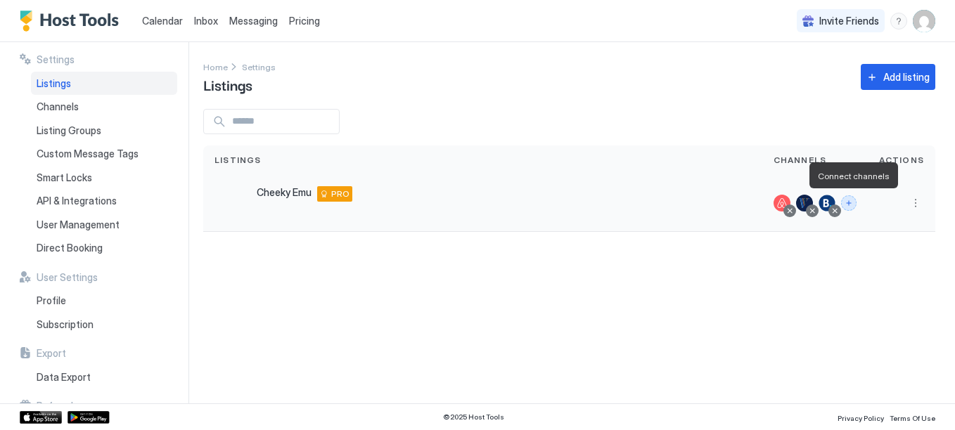
click at [852, 201] on button "Connect channels" at bounding box center [848, 203] width 15 height 15
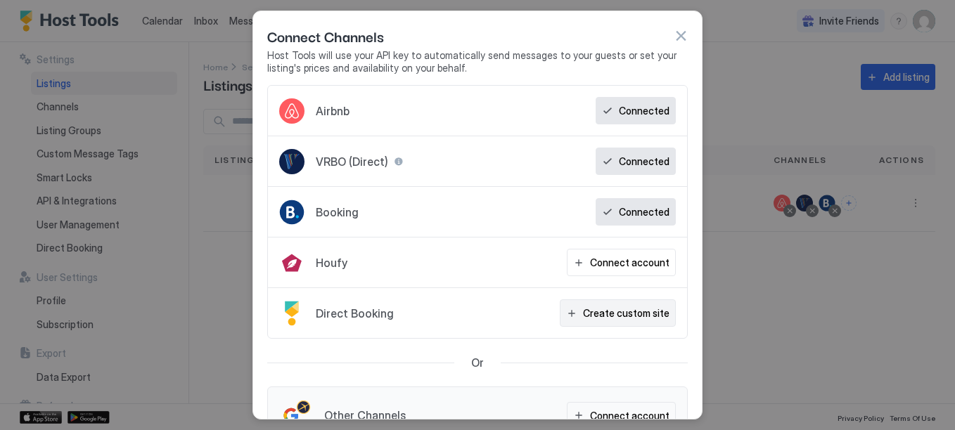
click at [615, 311] on div "Create custom site" at bounding box center [626, 313] width 87 height 15
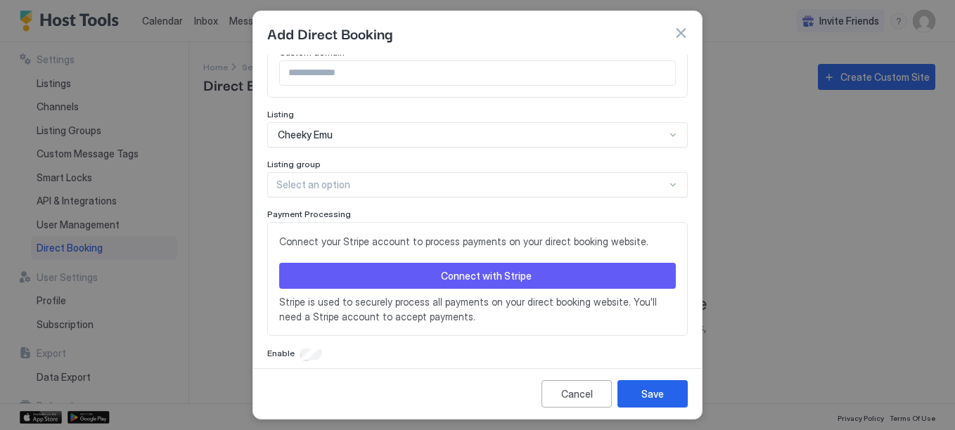
scroll to position [407, 0]
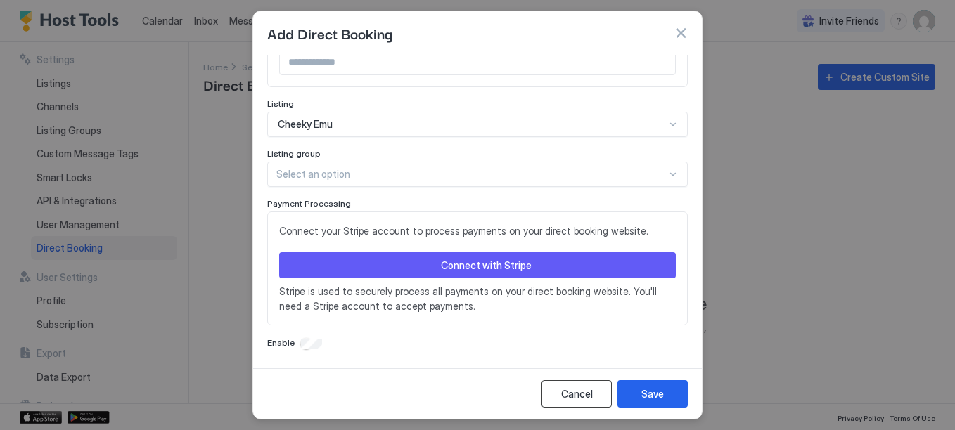
click at [564, 394] on div "Cancel" at bounding box center [577, 394] width 32 height 15
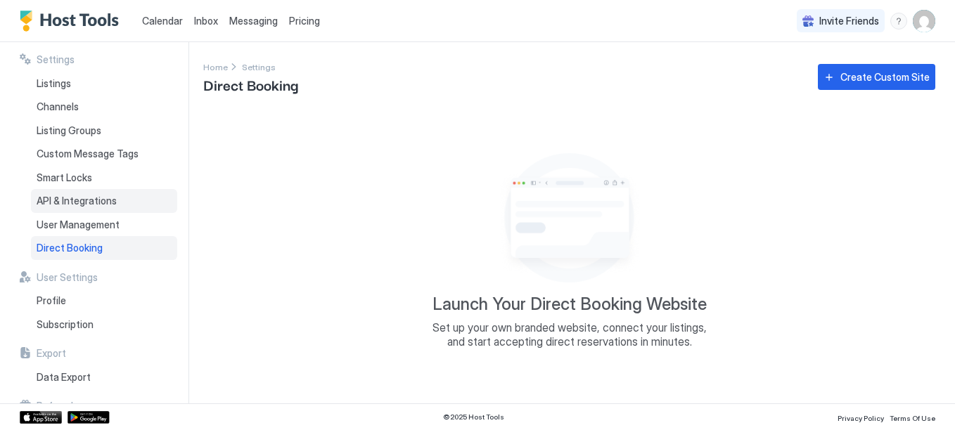
click at [95, 197] on span "API & Integrations" at bounding box center [77, 201] width 80 height 13
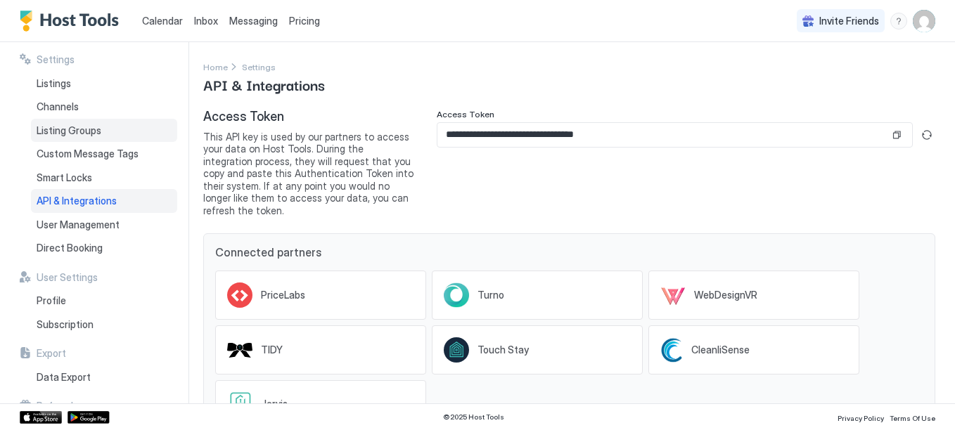
click at [67, 119] on div "Listing Groups" at bounding box center [104, 131] width 146 height 24
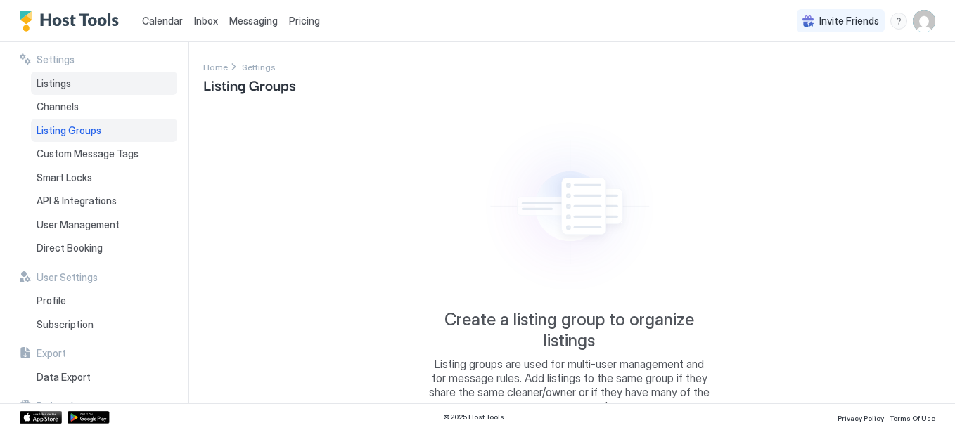
click at [56, 91] on div "Listings" at bounding box center [104, 84] width 146 height 24
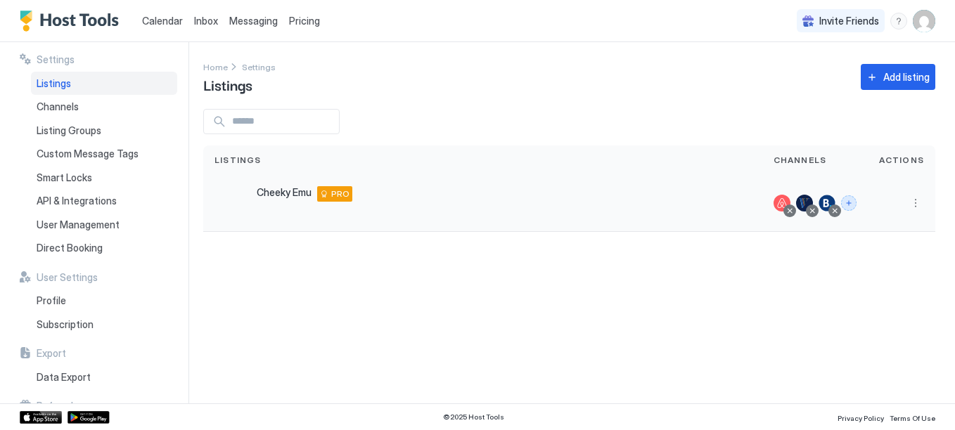
click at [851, 204] on button "Connect channels" at bounding box center [848, 203] width 15 height 15
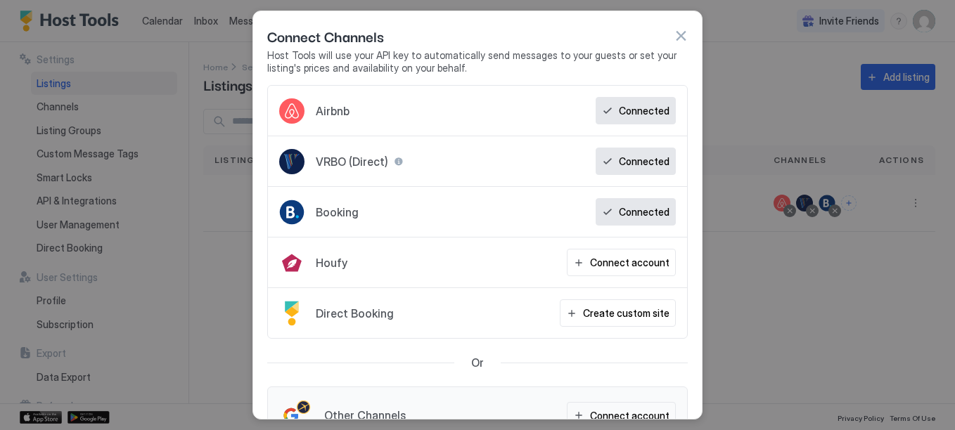
scroll to position [39, 0]
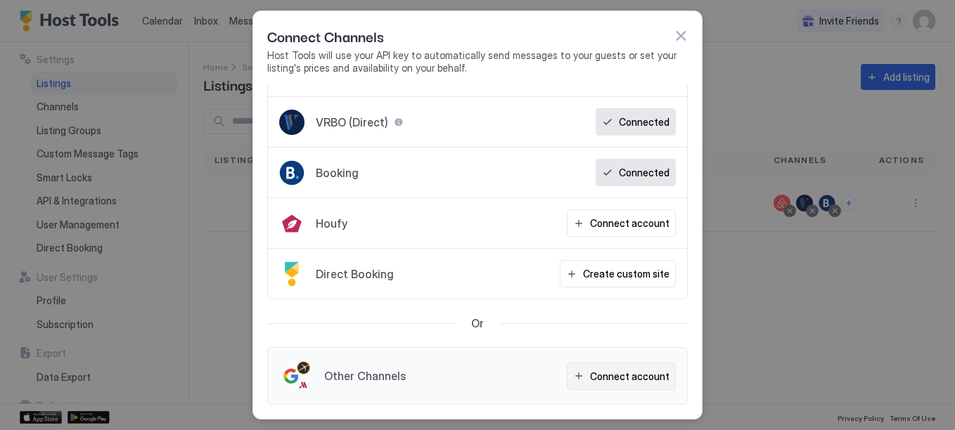
click at [613, 366] on button "Connect account" at bounding box center [621, 376] width 109 height 27
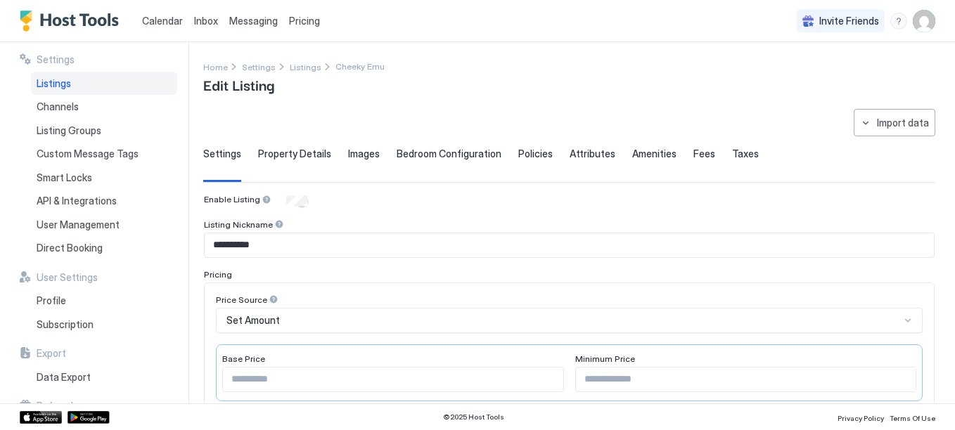
click at [270, 27] on link "Messaging" at bounding box center [253, 20] width 49 height 15
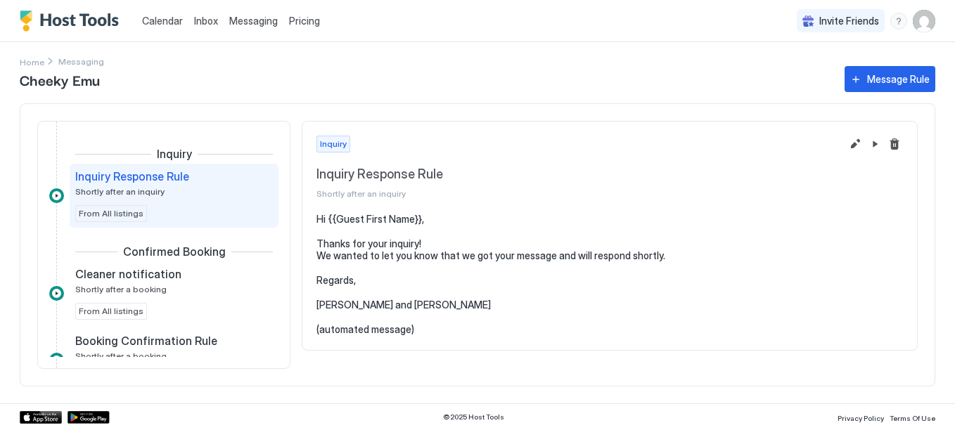
click at [202, 22] on span "Inbox" at bounding box center [206, 21] width 24 height 12
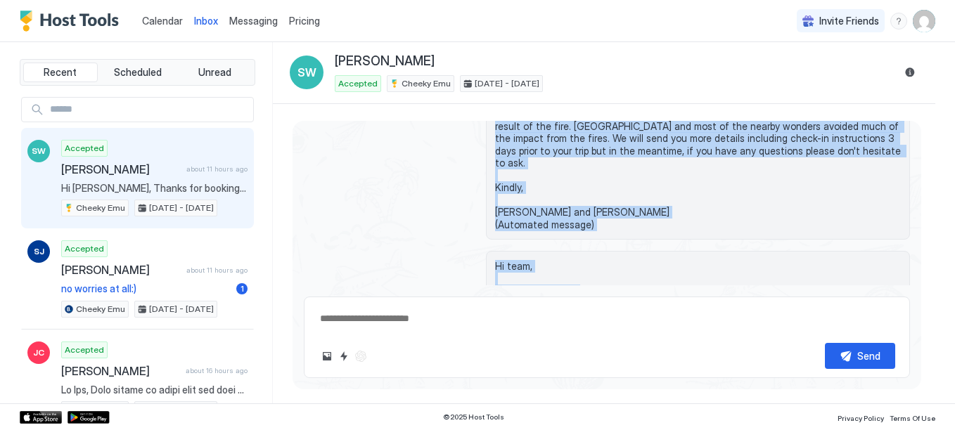
scroll to position [118, 0]
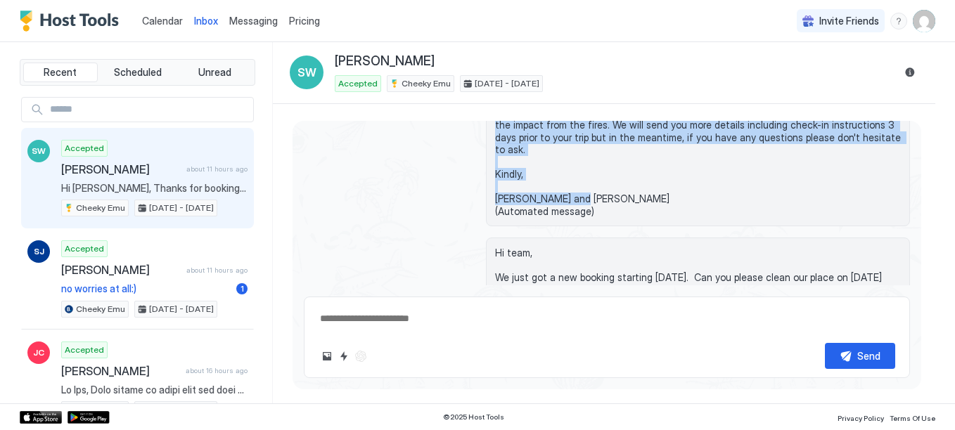
drag, startPoint x: 494, startPoint y: 191, endPoint x: 600, endPoint y: 203, distance: 106.8
click at [600, 203] on span "Hi [PERSON_NAME], Thanks for booking our place, we can't wait to have you stay …" at bounding box center [698, 138] width 406 height 160
copy span "Thanks for booking our place, we can't wait to have you stay and explore the Gr…"
type textarea "*"
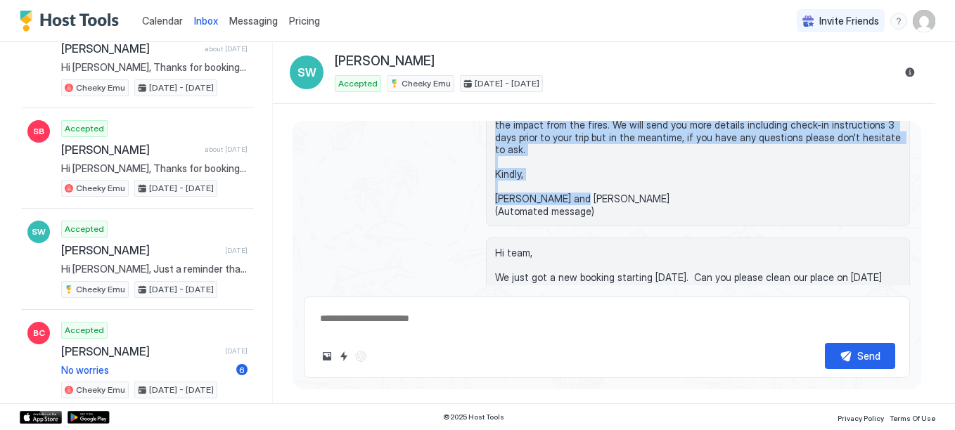
scroll to position [0, 0]
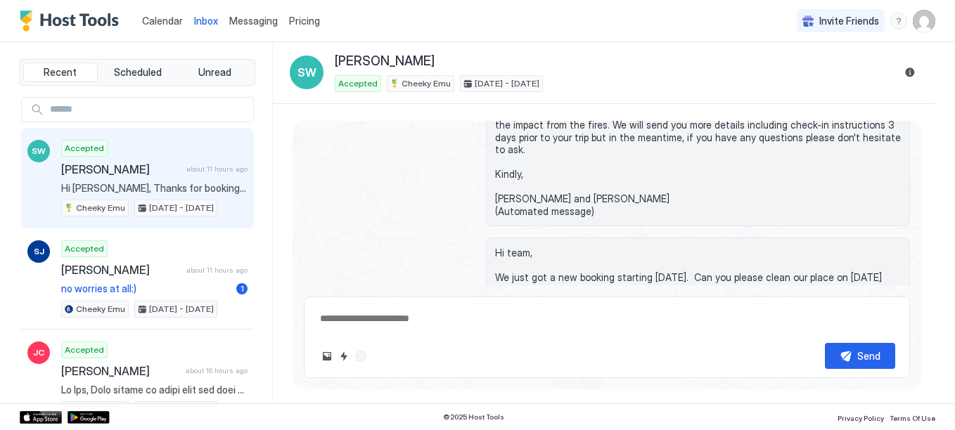
click at [126, 97] on div at bounding box center [137, 109] width 233 height 25
click at [121, 110] on input "Input Field" at bounding box center [148, 110] width 209 height 24
type input "***"
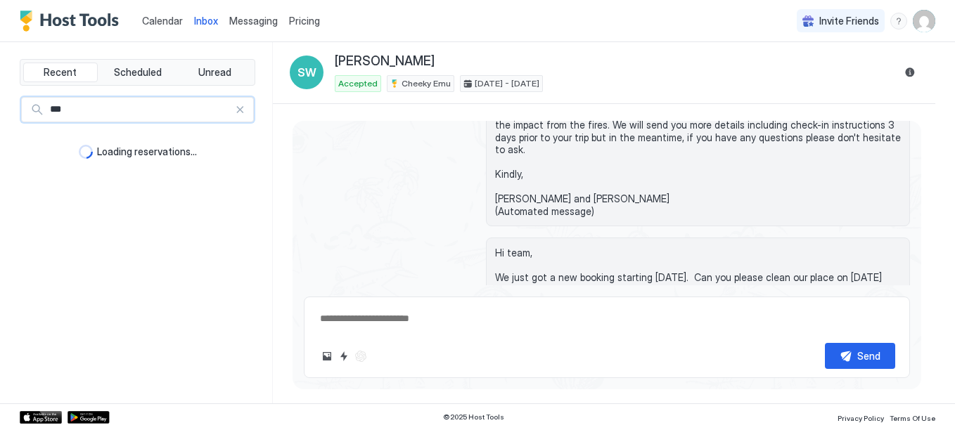
type textarea "*"
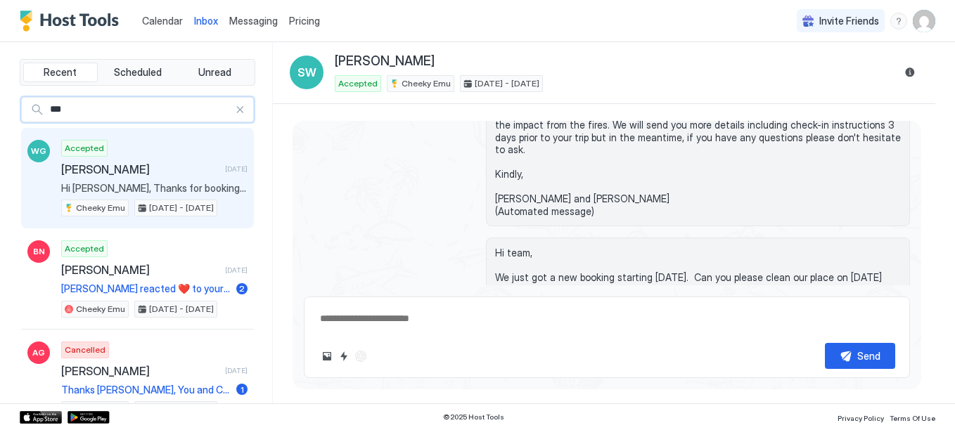
type input "***"
click at [116, 191] on span "Hi [PERSON_NAME], Thanks for booking our place, we can't wait to have you stay …" at bounding box center [154, 188] width 186 height 13
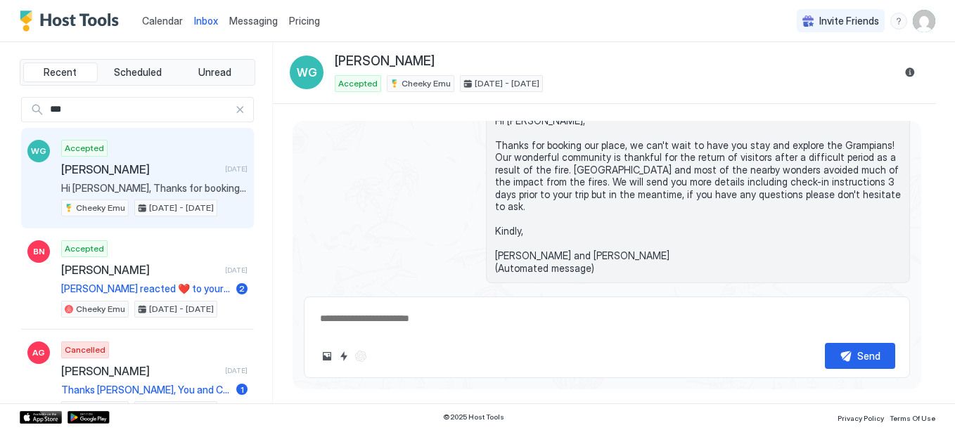
scroll to position [139, 0]
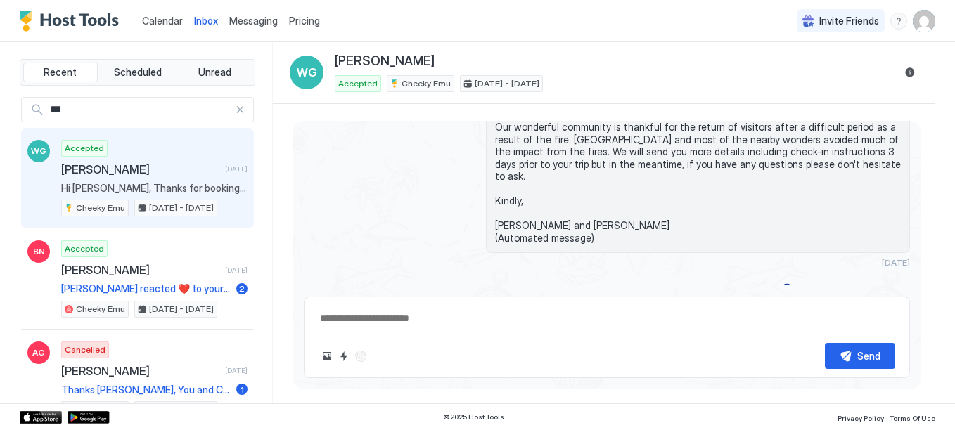
click at [547, 310] on textarea at bounding box center [607, 319] width 577 height 26
click at [454, 320] on textarea at bounding box center [607, 319] width 577 height 26
type textarea "*"
